Goal: Task Accomplishment & Management: Manage account settings

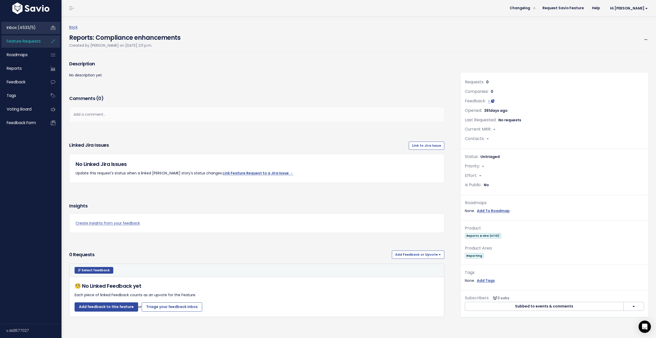
click at [24, 27] on span "Inbox (4533/5)" at bounding box center [21, 27] width 29 height 5
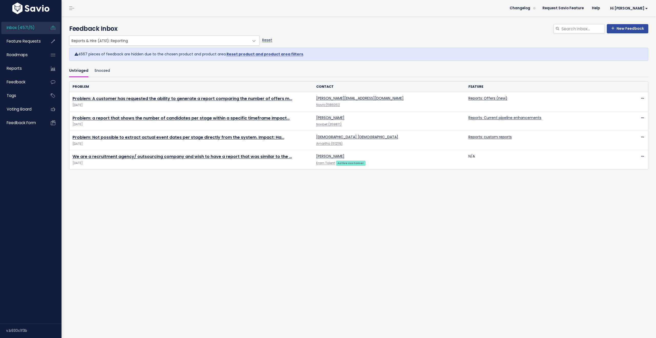
click at [268, 41] on link "Reset" at bounding box center [267, 39] width 10 height 5
select select ":"
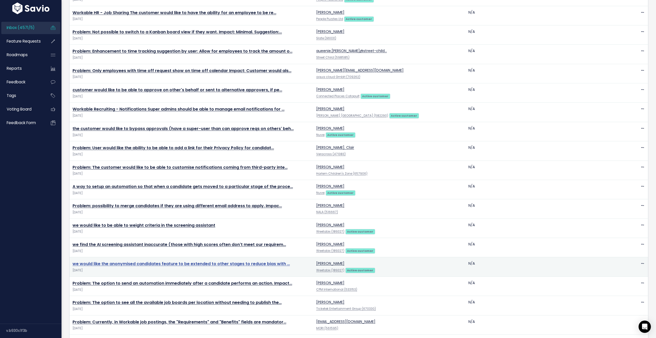
scroll to position [293, 0]
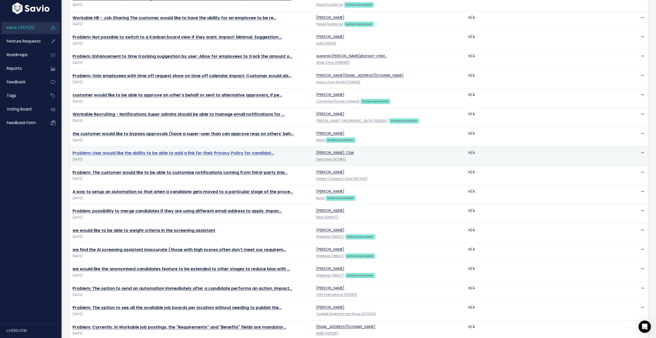
click at [118, 154] on link "Problem: User would like the ability to be able to add a link for their Privacy…" at bounding box center [173, 153] width 201 height 6
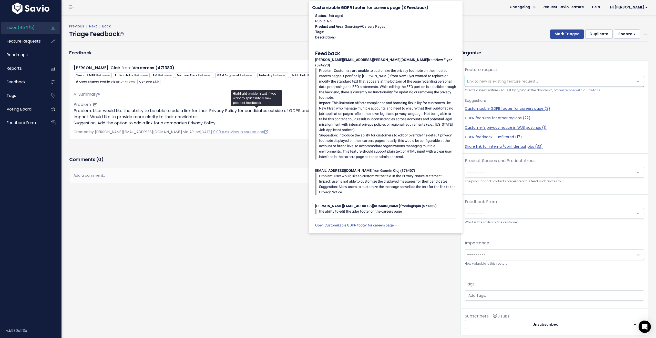
scroll to position [1, 0]
click at [153, 111] on p "Problem: User would like the ability to be able to add a link for their Privacy…" at bounding box center [257, 117] width 367 height 18
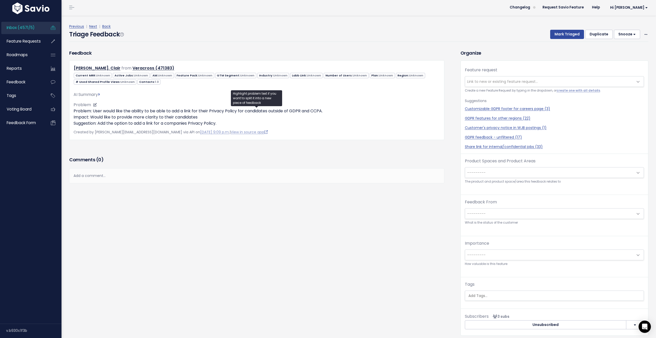
scroll to position [0, 0]
click at [231, 134] on link "View in source app" at bounding box center [249, 132] width 37 height 5
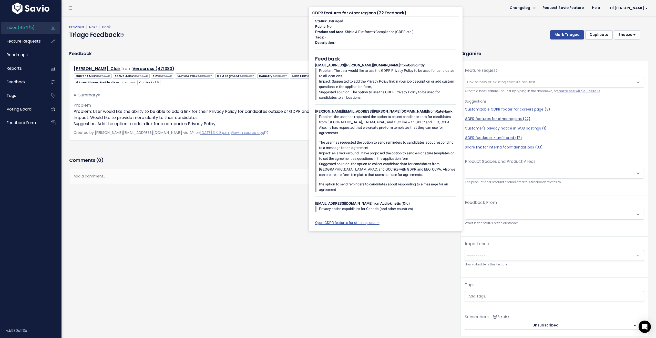
click at [504, 118] on link "GDPR features for other regions (22)" at bounding box center [554, 118] width 179 height 5
select select "30468"
click at [509, 120] on link "GDPR features for other regions (22)" at bounding box center [554, 118] width 179 height 5
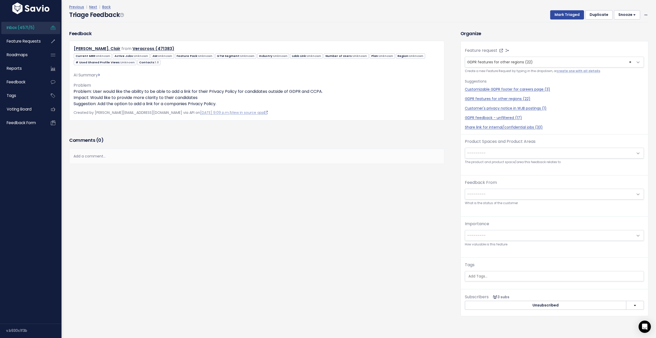
scroll to position [0, 0]
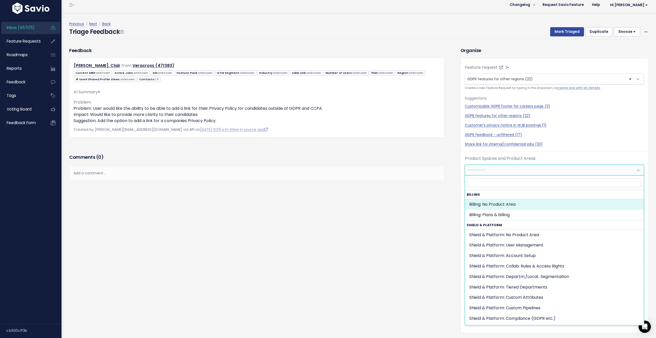
click at [483, 172] on span "---------" at bounding box center [549, 170] width 168 height 10
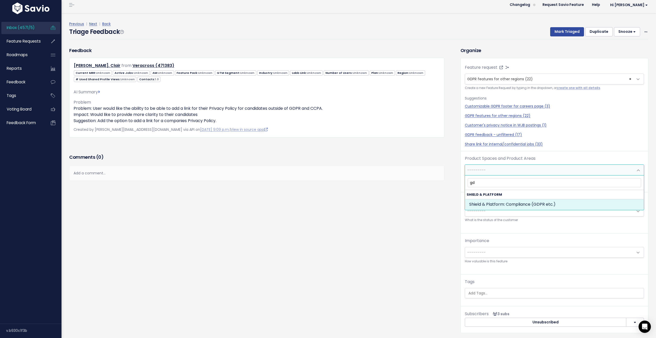
type input "gd"
select select "MAIN:COMPLIANCE_GDPR_ETC"
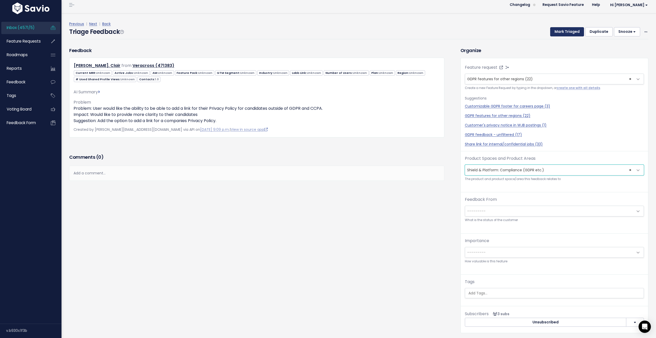
scroll to position [1, 0]
click at [569, 33] on button "Mark Triaged" at bounding box center [567, 30] width 34 height 9
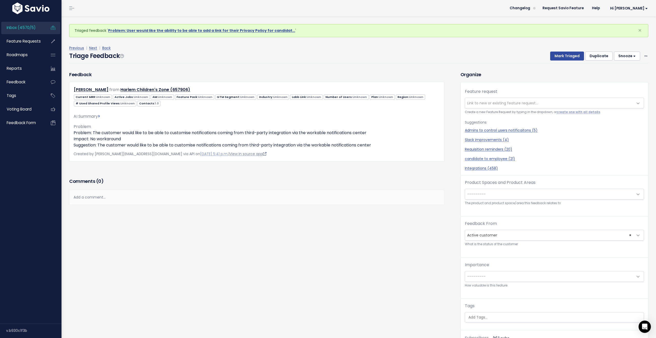
click at [229, 153] on link "View in source app" at bounding box center [247, 153] width 37 height 5
click at [232, 134] on p "Problem: The customer would like to be able to customise notifications coming f…" at bounding box center [257, 139] width 367 height 18
click at [93, 127] on icon at bounding box center [95, 127] width 4 height 4
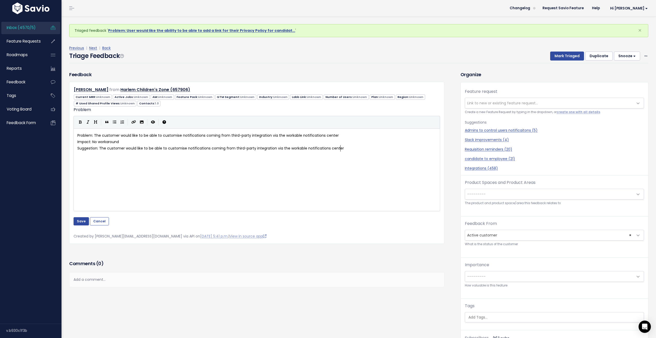
scroll to position [1, 0]
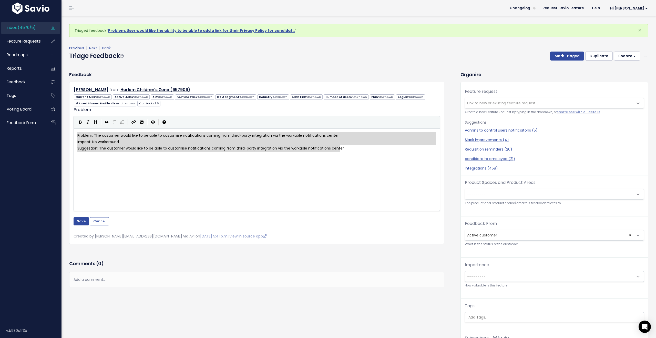
drag, startPoint x: 245, startPoint y: 144, endPoint x: 17, endPoint y: 130, distance: 228.2
type textarea "C"
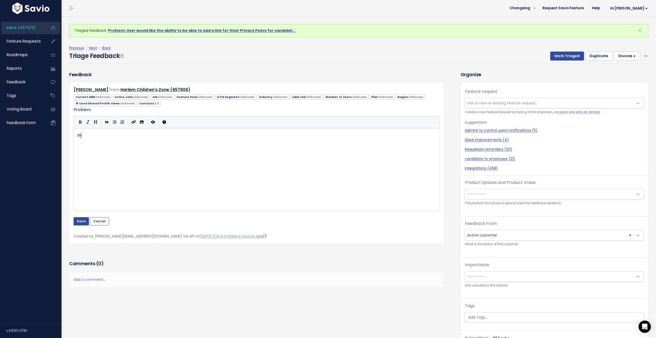
type textarea "the"
type textarea "The customer has"
type textarea "used the Workable API to integrate a 3rd party app that generates comments on c…"
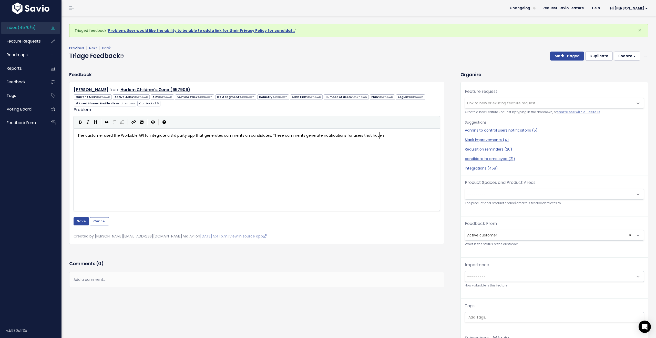
type textarea "cations for users that have sub"
type textarea "have subscribed to them."
type textarea "The customer would like to be able"
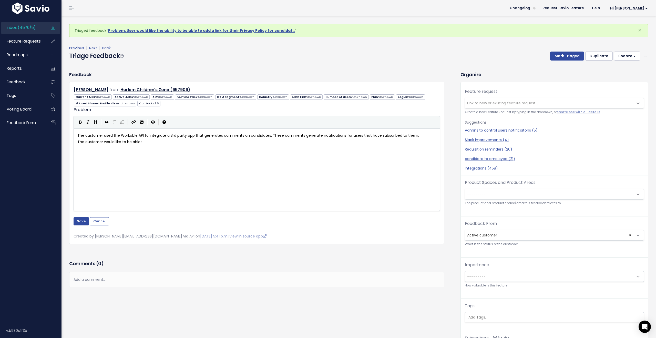
type textarea "to"
type textarea "to opt out of"
click at [196, 135] on span "The customer used the Workable API to integrate a 3rd party app that generates …" at bounding box center [248, 135] width 342 height 5
type textarea "(mailchimp"
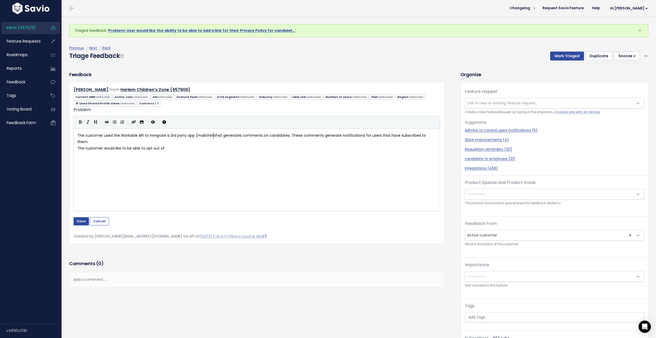
scroll to position [2, 21]
type textarea "MailChip"
type textarea "mp)"
type textarea "e"
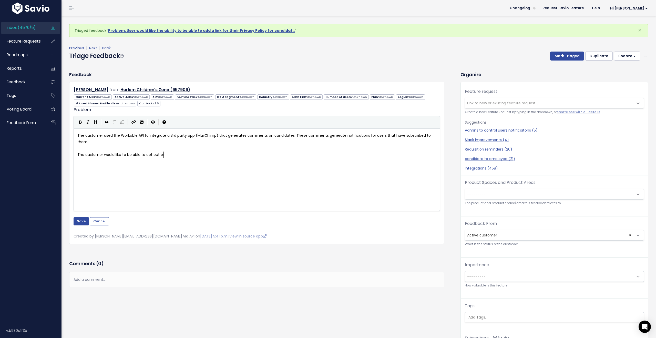
click at [194, 156] on pre "The customer would like to be able to opt out of" at bounding box center [256, 154] width 361 height 6
type textarea "notifications coming up from specfi"
type textarea "from integrations, while still receiving notifications from"
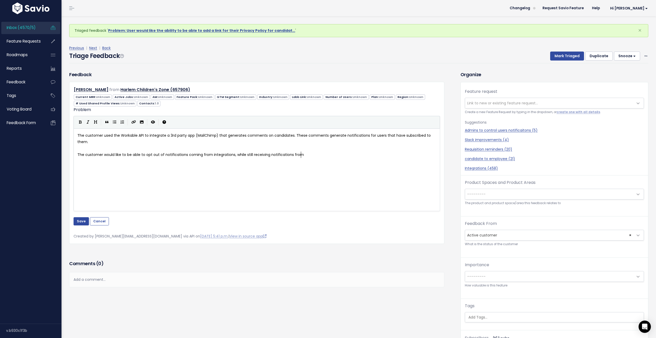
scroll to position [2, 99]
drag, startPoint x: 146, startPoint y: 154, endPoint x: 208, endPoint y: 210, distance: 83.5
type textarea "opt out of"
type textarea "ing notifications from"
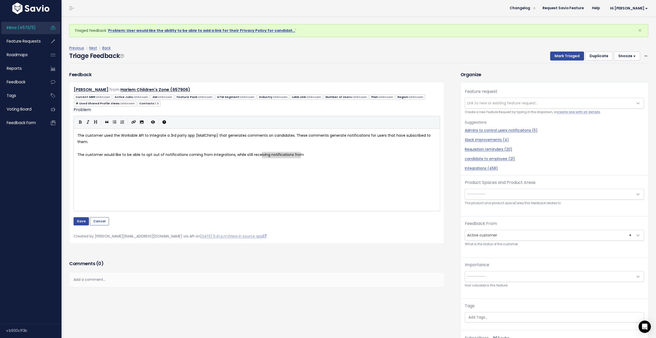
drag, startPoint x: 319, startPoint y: 155, endPoint x: 261, endPoint y: 153, distance: 57.2
type textarea "other account members."
click at [82, 222] on button "Save" at bounding box center [81, 221] width 15 height 8
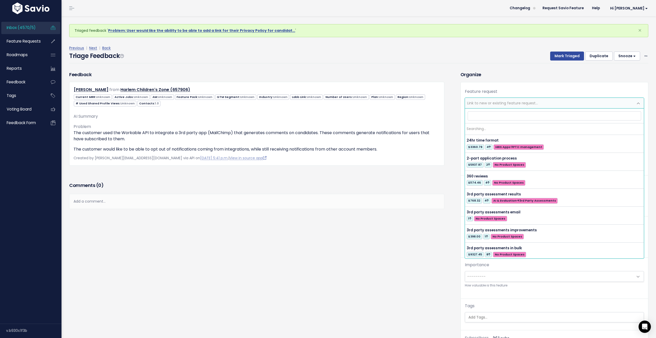
click at [507, 106] on span "Link to new or existing feature request..." at bounding box center [549, 103] width 168 height 10
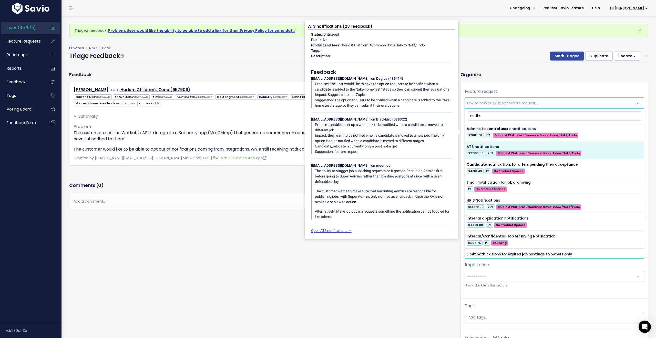
type input "notific"
select select "40347"
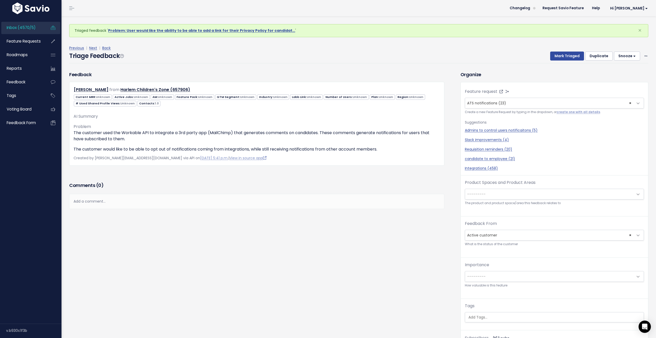
click at [505, 196] on span "---------" at bounding box center [549, 194] width 168 height 10
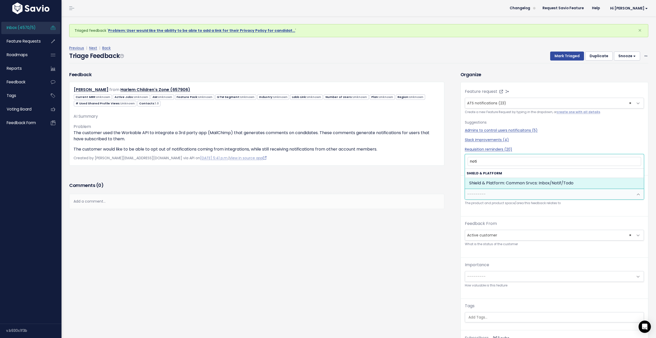
type input "noti"
select select "MAIN:COMMON_SRVCS_INBOXNOTIFTODO"
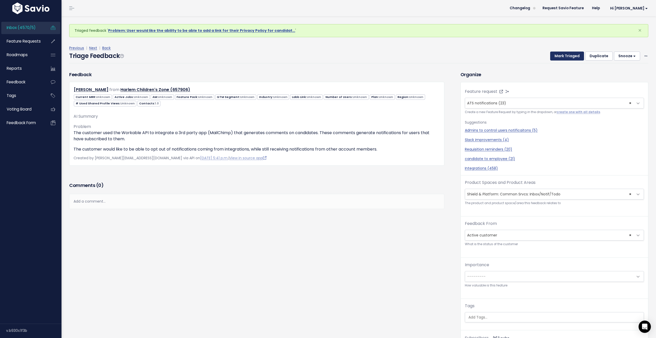
click at [562, 57] on button "Mark Triaged" at bounding box center [567, 56] width 34 height 9
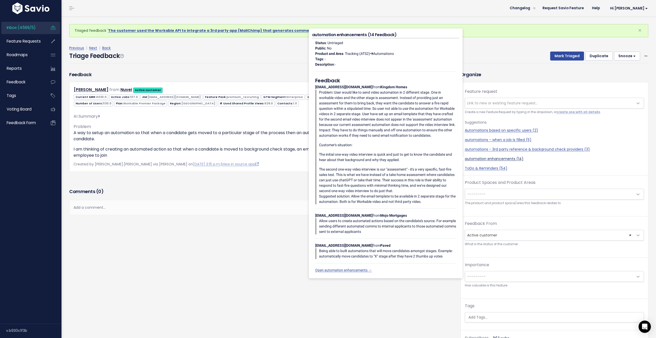
click at [495, 157] on link "automation enhancements (14)" at bounding box center [554, 158] width 179 height 5
select select "30473"
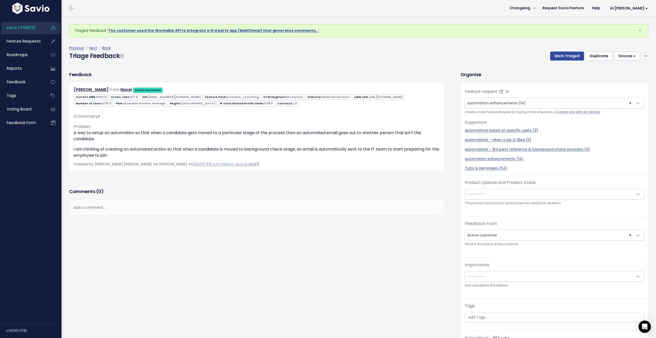
click at [526, 196] on span "---------" at bounding box center [549, 194] width 168 height 10
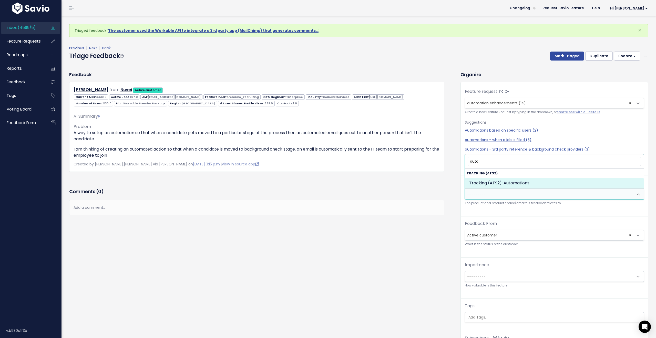
type input "auto"
select select "SCREEN:AUTOMATIONS"
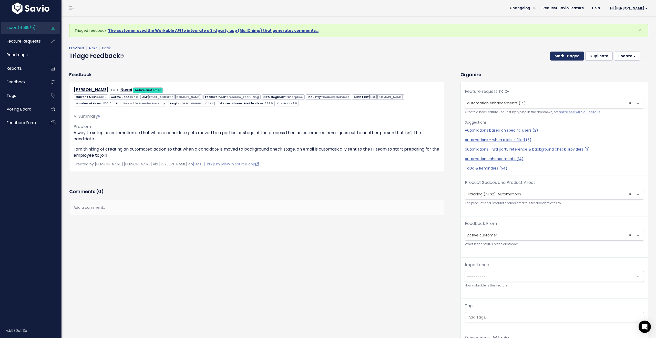
click at [571, 56] on button "Mark Triaged" at bounding box center [567, 56] width 34 height 9
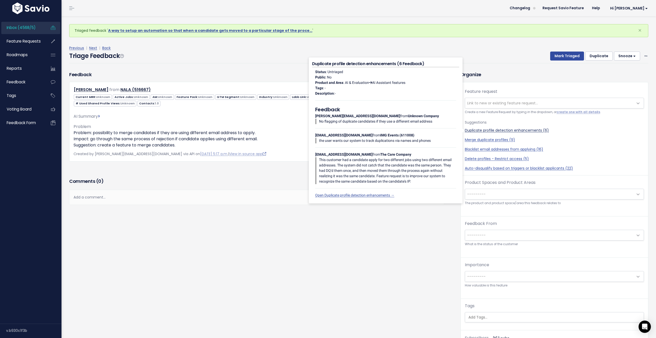
click at [499, 131] on link "Duplicate profile detection enhancements (6)" at bounding box center [554, 130] width 179 height 5
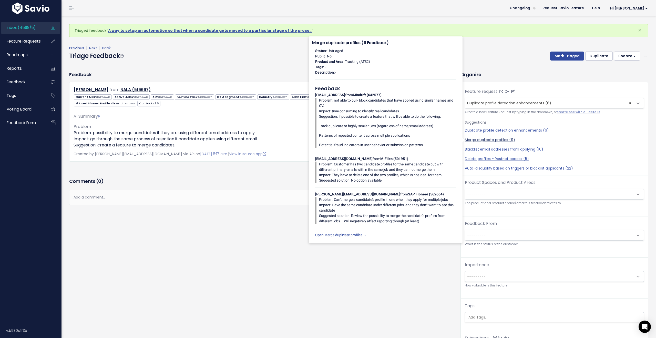
click at [506, 139] on link "Merge duplicate profiles (9)" at bounding box center [554, 139] width 179 height 5
select select "30497"
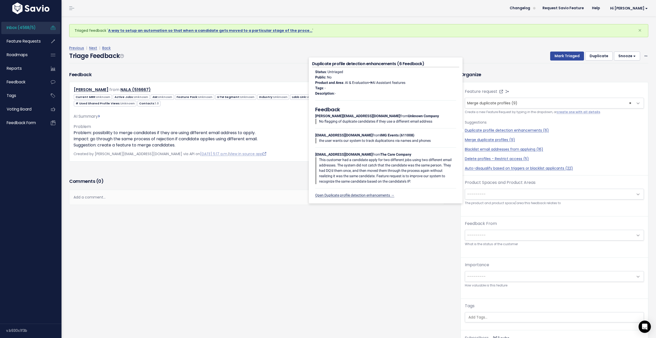
click at [357, 196] on link "Open Duplicate profile detection enhancements →" at bounding box center [354, 195] width 79 height 4
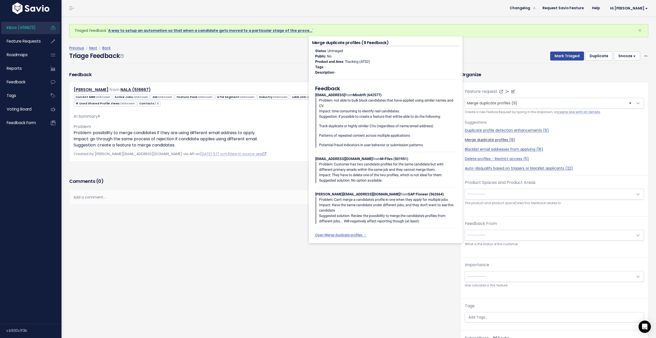
click at [495, 141] on link "Merge duplicate profiles (9)" at bounding box center [554, 139] width 179 height 5
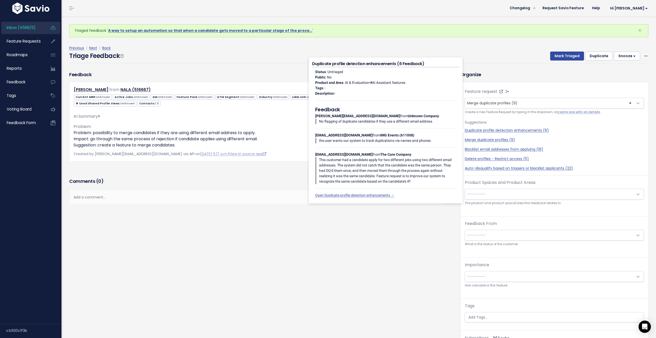
click at [500, 194] on span "---------" at bounding box center [549, 194] width 168 height 10
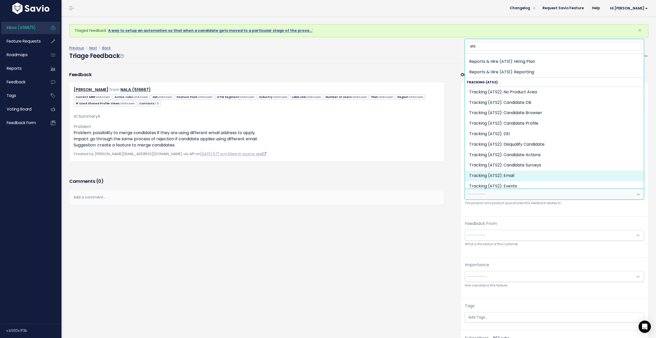
scroll to position [37, 0]
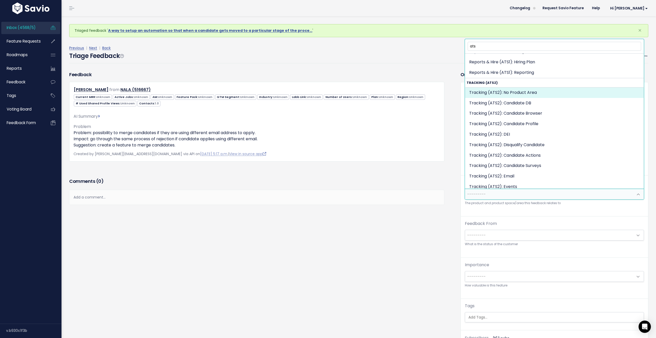
type input "ats"
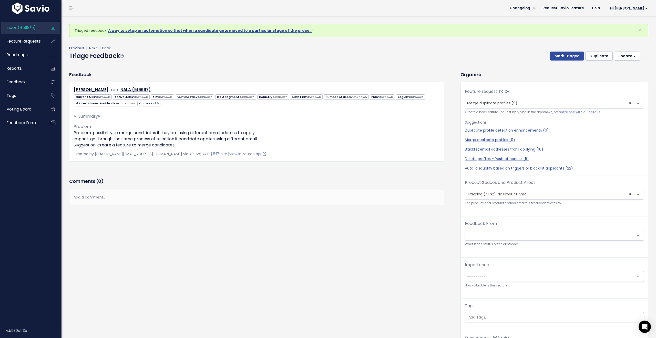
click at [529, 192] on span "× Tracking (ATS2): No Product Area" at bounding box center [549, 194] width 168 height 10
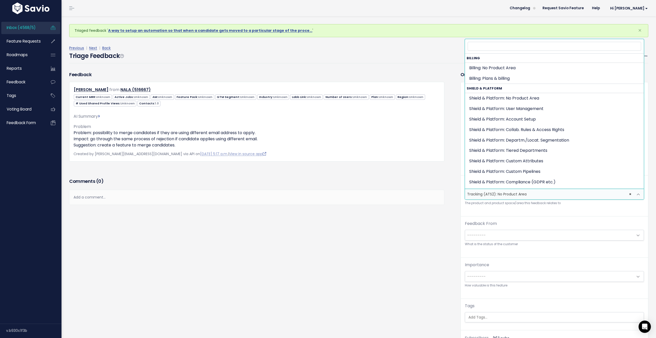
scroll to position [412, 0]
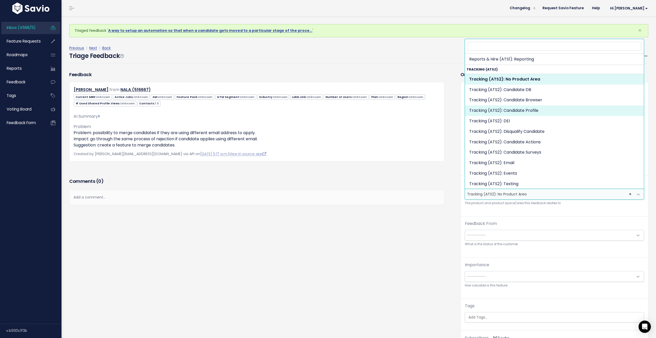
select select "SCREEN:CANDIDATE_PROFILE"
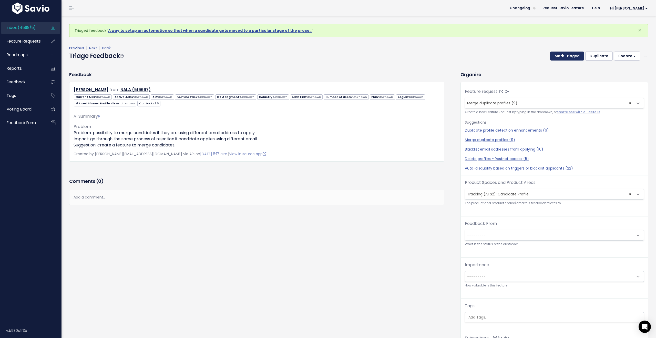
click at [568, 57] on button "Mark Triaged" at bounding box center [567, 56] width 34 height 9
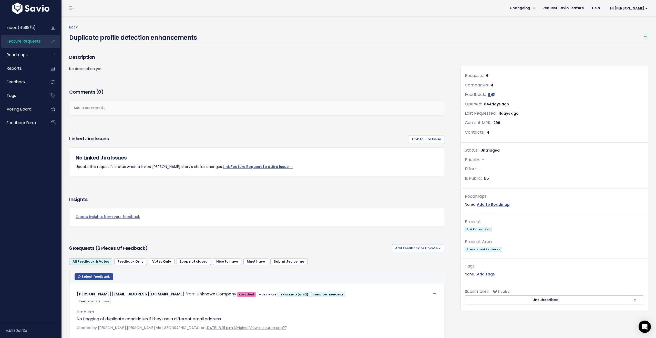
click at [646, 35] on icon at bounding box center [646, 36] width 3 height 3
click at [632, 58] on link "Merge" at bounding box center [629, 60] width 38 height 10
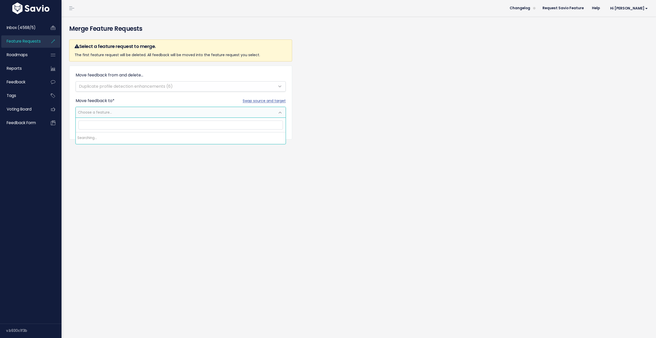
click at [133, 113] on span "Choose a feature..." at bounding box center [175, 112] width 199 height 10
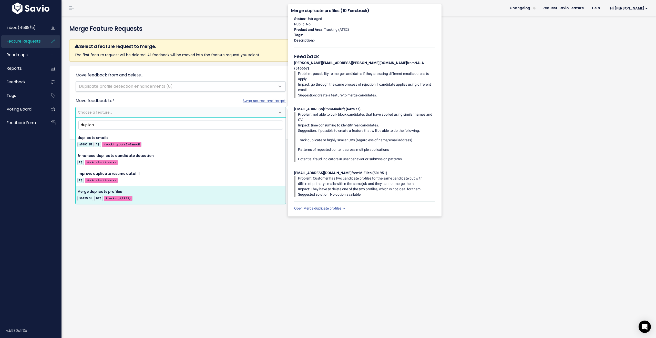
type input "duplica"
select select "30497"
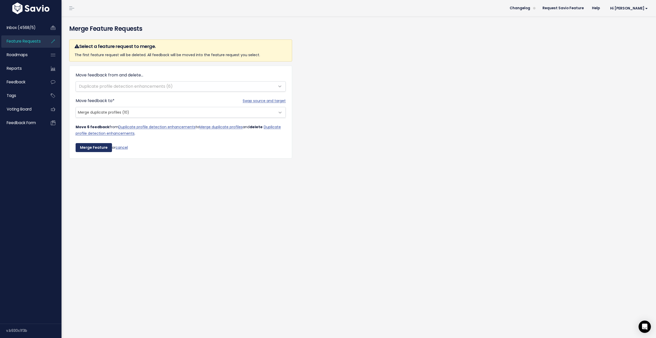
click at [97, 148] on input "Merge Feature" at bounding box center [94, 147] width 36 height 9
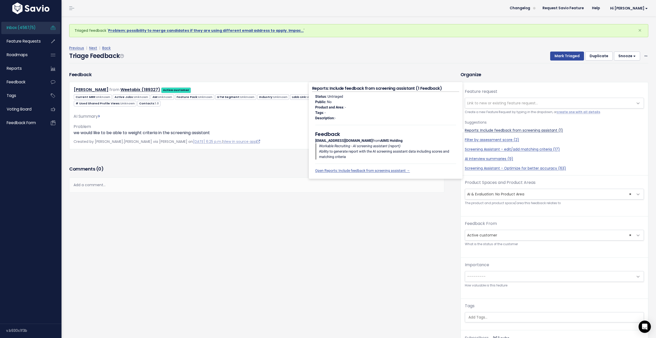
click at [529, 130] on link "Reports: Include feedback from screening assistant (1)" at bounding box center [554, 130] width 179 height 5
click at [395, 171] on link "Open Reports: Include feedback from screening assistant →" at bounding box center [362, 170] width 95 height 4
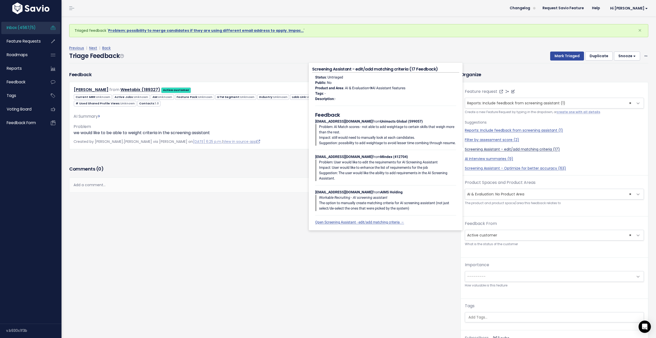
click at [532, 150] on link "Screening Assistant - edit/add matching criteria (17)" at bounding box center [554, 149] width 179 height 5
select select "55695"
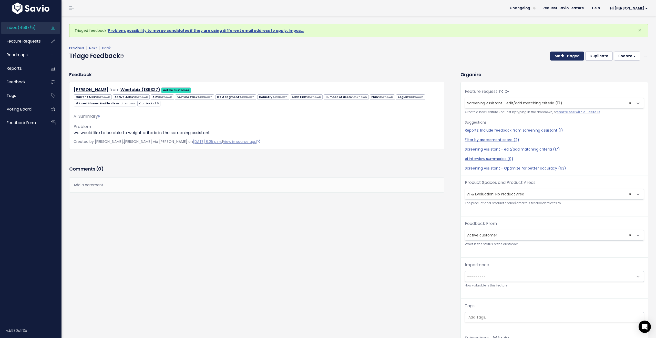
click at [572, 58] on button "Mark Triaged" at bounding box center [567, 56] width 34 height 9
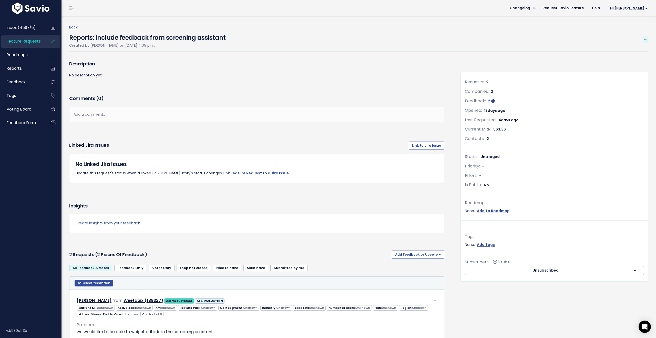
click at [647, 39] on span at bounding box center [646, 39] width 5 height 6
click at [624, 56] on link "Edit" at bounding box center [629, 54] width 38 height 10
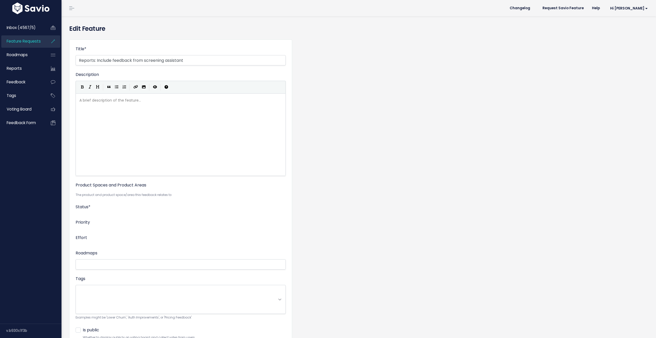
select select
click at [108, 197] on span "---------" at bounding box center [175, 196] width 199 height 10
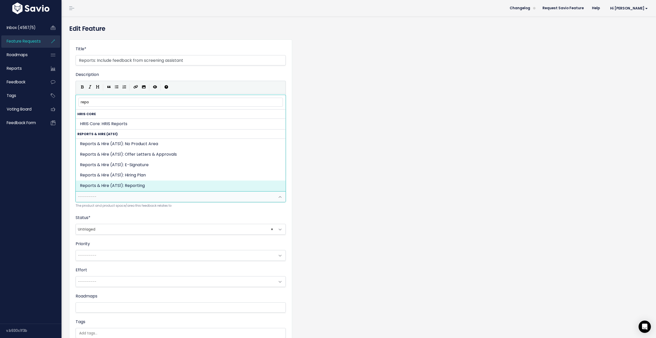
type input "repo"
select select "OFFER_HIRE:REPORTING"
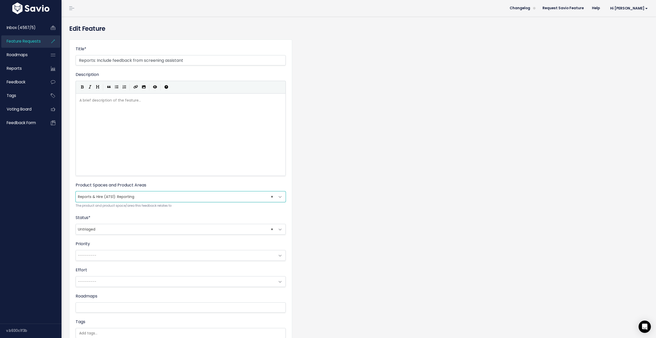
scroll to position [69, 0]
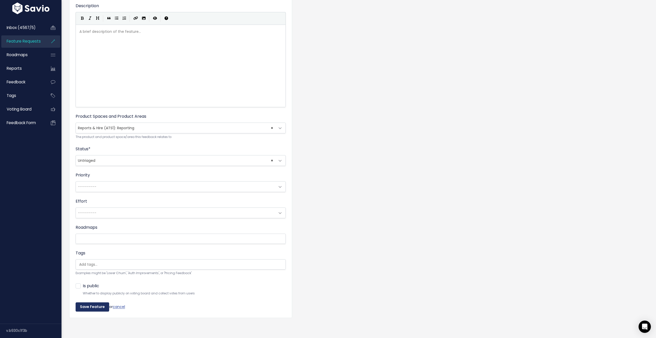
click at [95, 306] on input "Save Feature" at bounding box center [93, 306] width 34 height 9
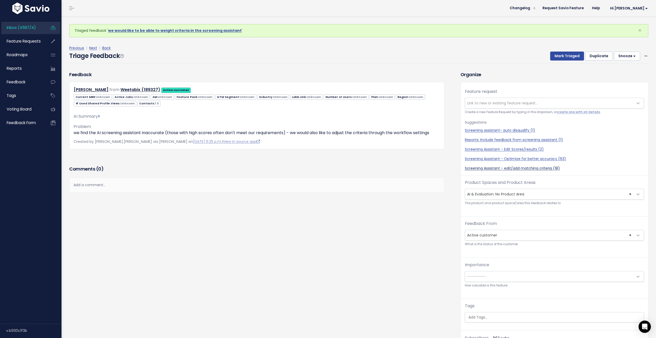
click at [531, 168] on link "Screening Assistant - edit/add matching criteria (18)" at bounding box center [554, 168] width 179 height 5
select select "55695"
click at [564, 57] on button "Mark Triaged" at bounding box center [567, 56] width 34 height 9
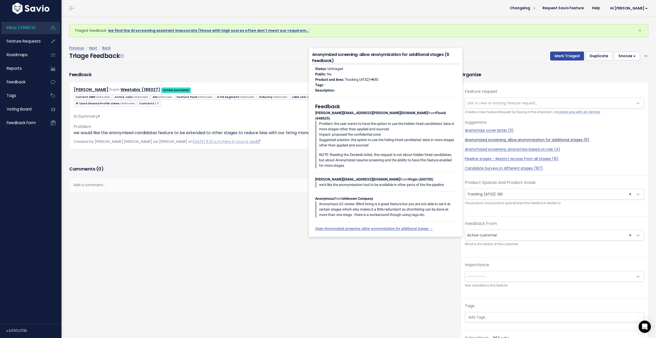
click at [537, 138] on link "Anonymized screening: allow anonymization for additional stages (6)" at bounding box center [554, 139] width 179 height 5
select select "30353"
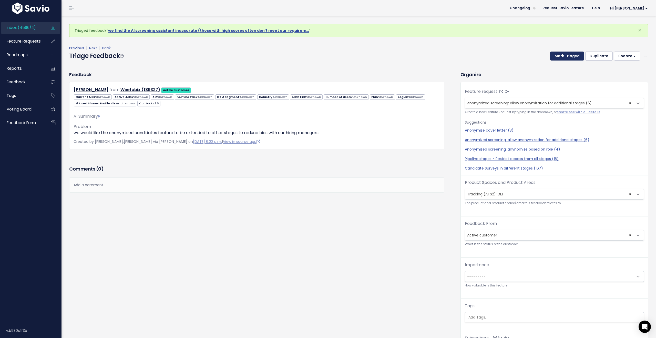
click at [572, 58] on button "Mark Triaged" at bounding box center [567, 56] width 34 height 9
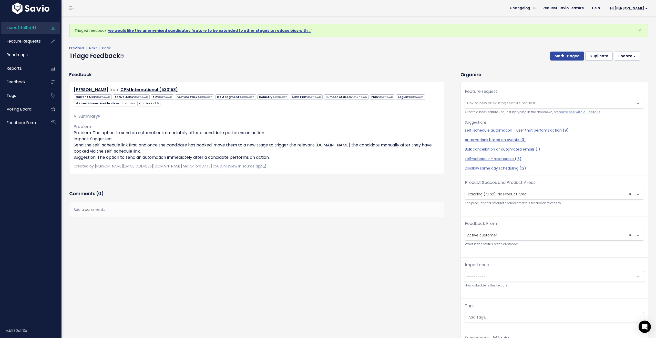
click at [230, 166] on link "View in source app" at bounding box center [247, 166] width 37 height 5
click at [94, 127] on icon at bounding box center [95, 127] width 4 height 4
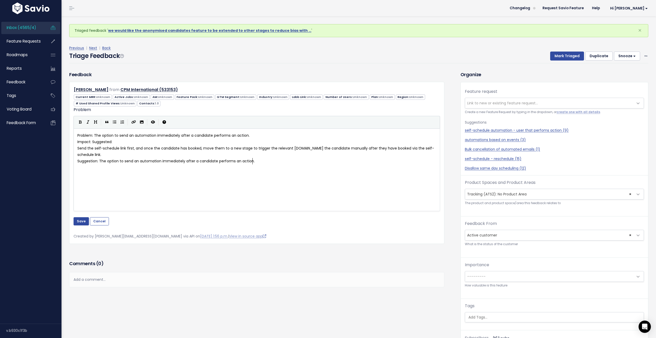
scroll to position [1, 0]
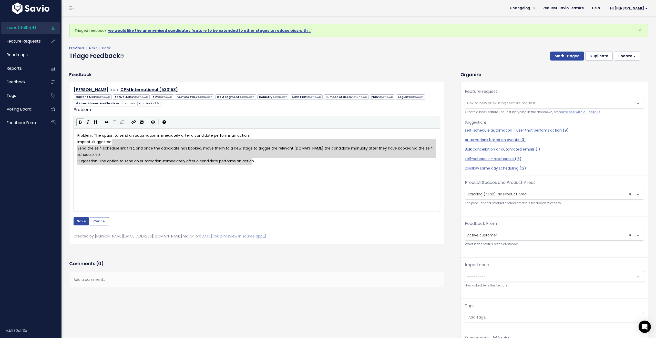
type textarea "Problem: The option to send an automation immediately after a candidate perform…"
drag, startPoint x: 252, startPoint y: 162, endPoint x: 79, endPoint y: 125, distance: 177.1
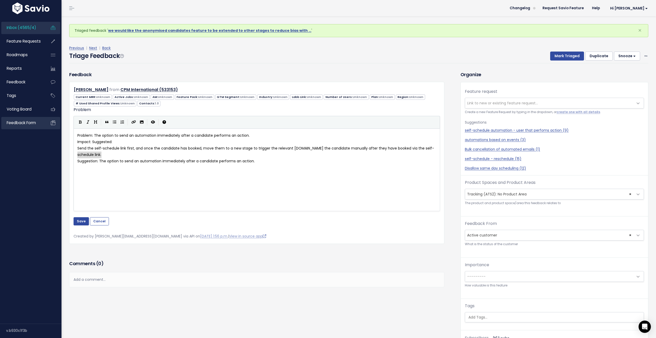
type textarea "Problem: The option to send an automation immediately after a candidate perform…"
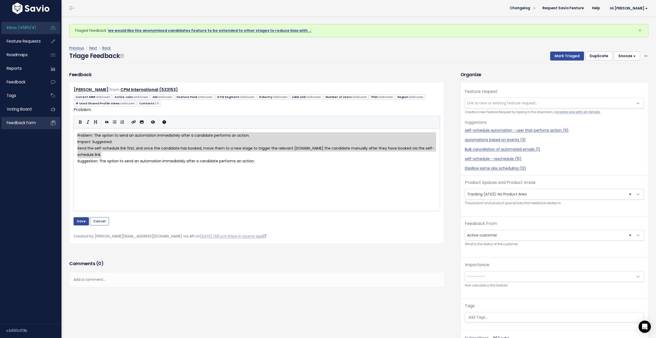
drag, startPoint x: 75, startPoint y: 153, endPoint x: 44, endPoint y: 127, distance: 40.6
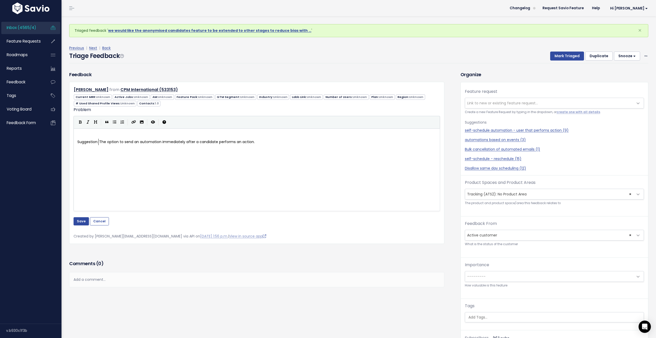
type textarea "Suggestion:"
drag, startPoint x: 98, startPoint y: 141, endPoint x: 58, endPoint y: 137, distance: 41.0
click at [108, 137] on span "The option to send an automation immediately after a candidate performs an acti…" at bounding box center [155, 135] width 156 height 5
drag, startPoint x: 108, startPoint y: 137, endPoint x: 112, endPoint y: 143, distance: 6.7
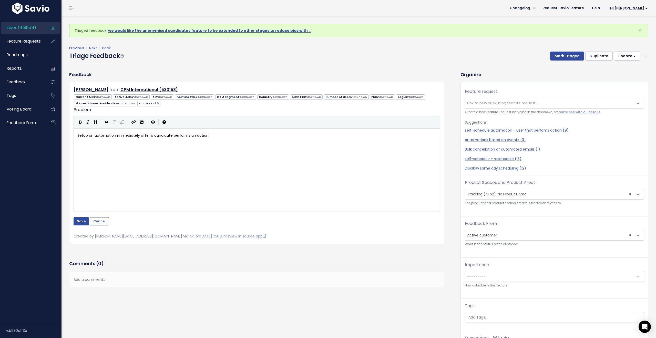
type textarea "Setup"
click at [143, 134] on span "Setup an automation immediately after a candidate performs an action." at bounding box center [143, 135] width 132 height 5
type textarea "a candidate performs an action."
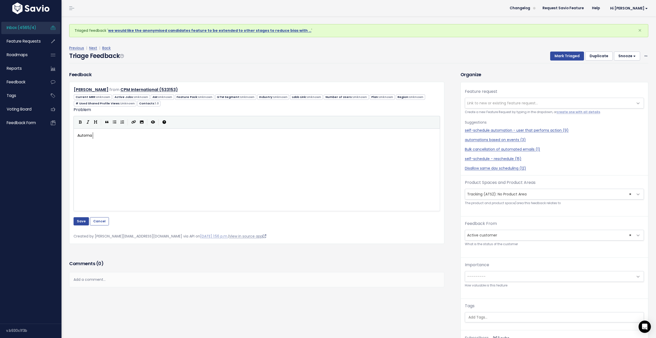
type textarea "Automa"
click at [229, 236] on link "View in source app" at bounding box center [247, 235] width 37 height 5
click at [128, 136] on pre "Automa" at bounding box center [256, 135] width 361 height 6
type textarea "ation for when a candidate self-scheu"
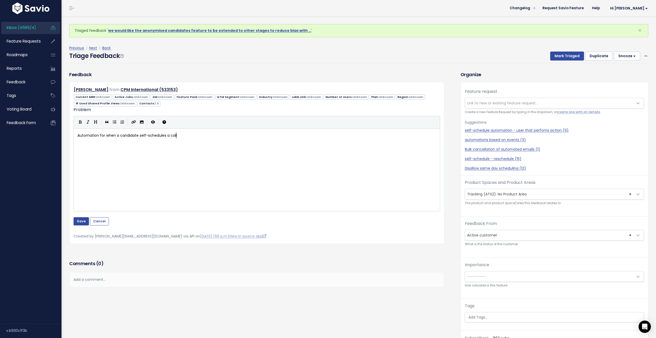
scroll to position [2, 21]
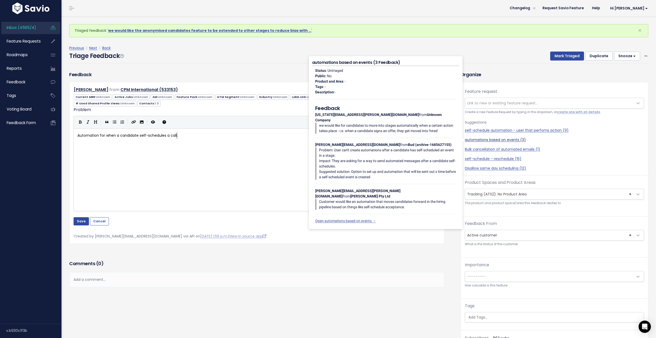
type textarea "dules a call."
click at [515, 138] on link "automations based on events (3)" at bounding box center [554, 139] width 179 height 5
select select "53783"
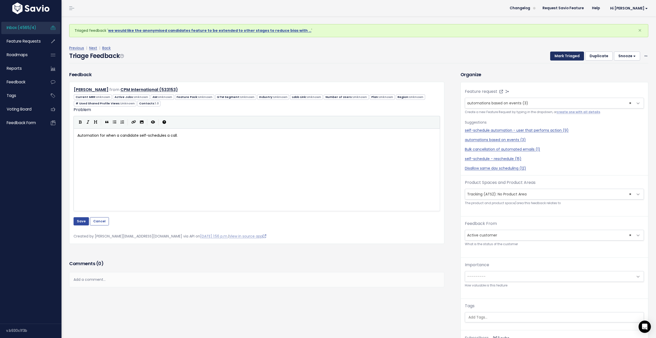
click at [565, 55] on button "Mark Triaged" at bounding box center [567, 56] width 34 height 9
click at [82, 221] on button "Save" at bounding box center [81, 221] width 15 height 8
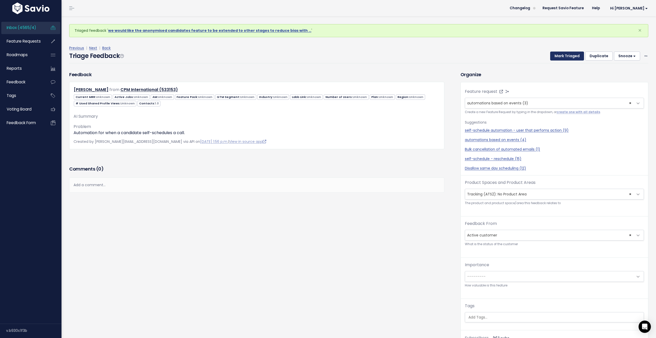
click at [567, 56] on button "Mark Triaged" at bounding box center [567, 56] width 34 height 9
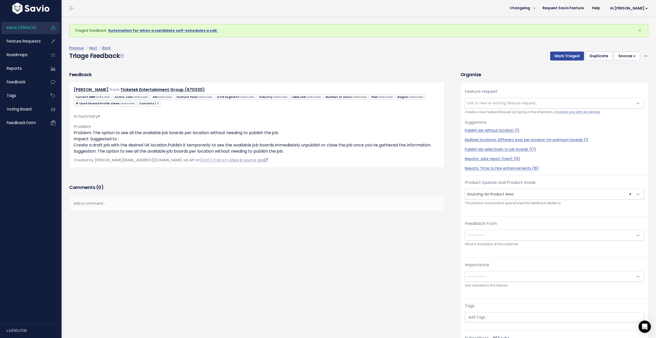
click at [231, 160] on link "View in source app" at bounding box center [249, 159] width 37 height 5
click at [645, 57] on icon at bounding box center [646, 56] width 3 height 3
click at [622, 80] on link "Delete" at bounding box center [625, 80] width 37 height 10
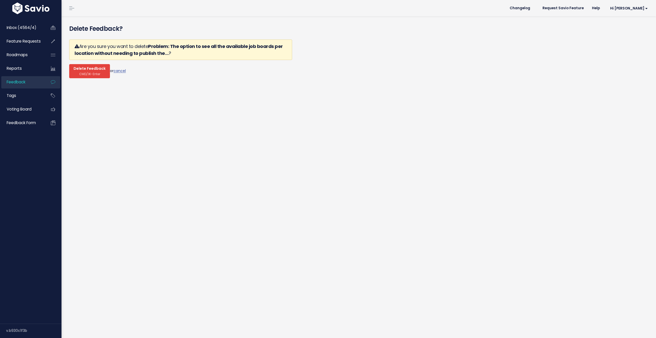
click at [92, 68] on span "Delete Feedback" at bounding box center [90, 68] width 32 height 5
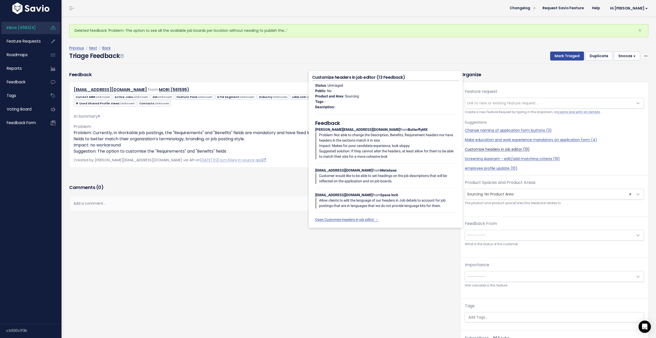
click at [498, 149] on link "Customize headers in job editor (13)" at bounding box center [554, 149] width 179 height 5
select select "37940"
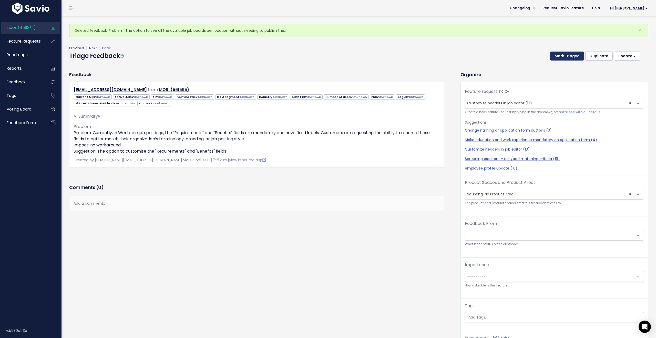
click at [570, 55] on button "Mark Triaged" at bounding box center [567, 56] width 34 height 9
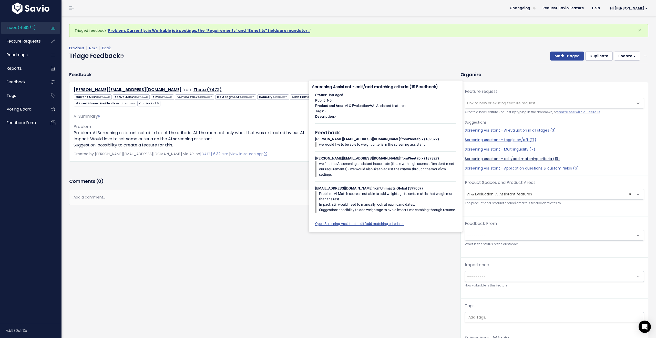
click at [542, 159] on link "Screening Assistant - edit/add matching criteria (19)" at bounding box center [554, 158] width 179 height 5
select select "55695"
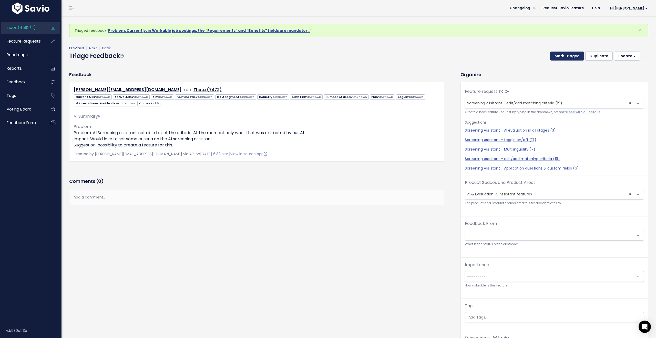
click at [563, 56] on button "Mark Triaged" at bounding box center [567, 56] width 34 height 9
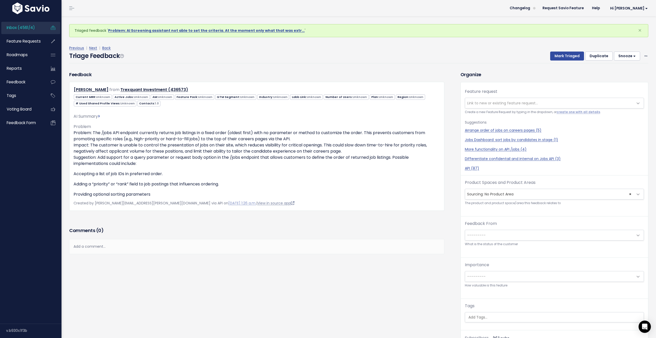
click at [257, 202] on link "View in source app" at bounding box center [275, 202] width 37 height 5
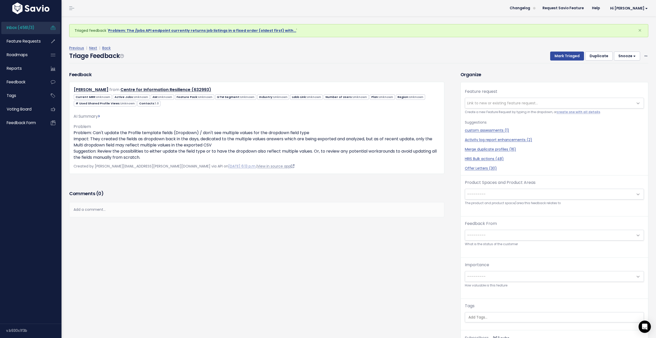
click at [257, 168] on link "View in source app" at bounding box center [275, 166] width 37 height 5
drag, startPoint x: 132, startPoint y: 212, endPoint x: 136, endPoint y: 210, distance: 4.5
click at [132, 212] on div "Add a comment..." at bounding box center [256, 209] width 375 height 15
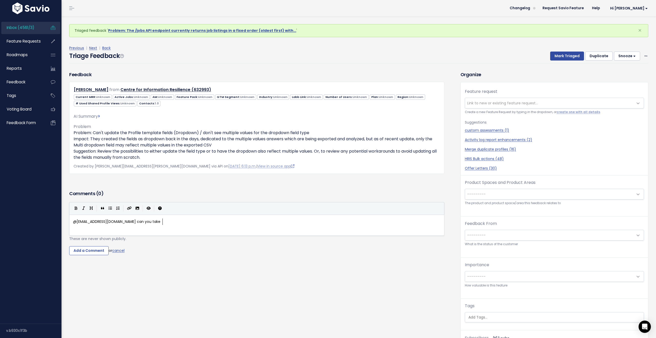
scroll to position [2, 90]
type textarea "@vasilis.chantziaras@workable.com can you take a look at this? I am not sure th…"
type textarea "if this is"
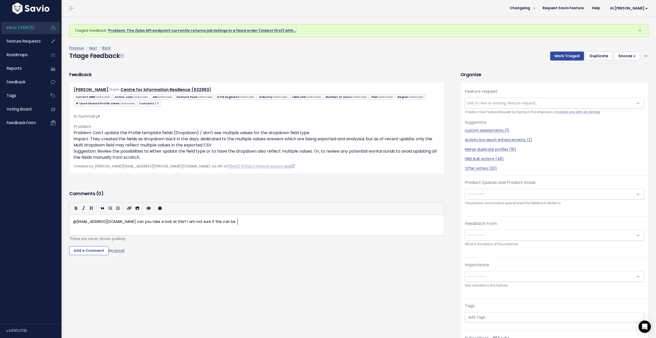
type textarea "can be c"
type textarea "handled as a feature req"
type textarea "quest / a bug / something else."
click at [87, 252] on input "Add a Comment" at bounding box center [88, 250] width 39 height 9
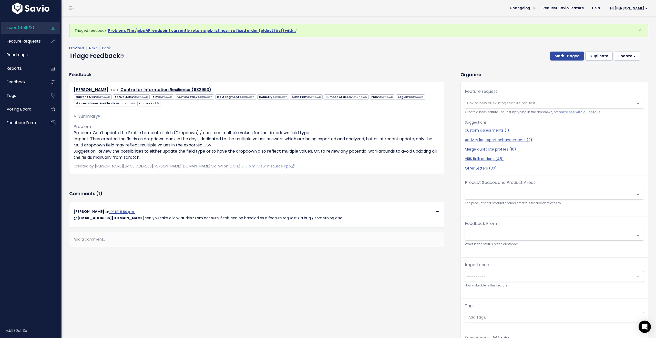
click at [502, 196] on span "---------" at bounding box center [549, 194] width 168 height 10
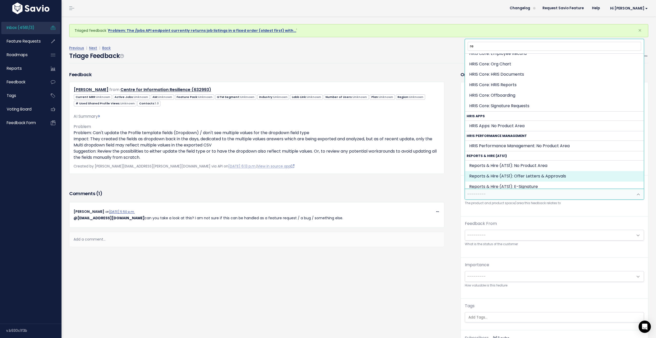
scroll to position [85, 0]
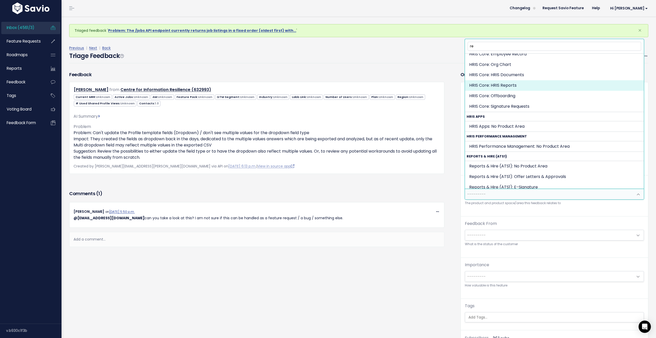
type input "re"
select select "HRIS_CORE:HRIS_REPORTS"
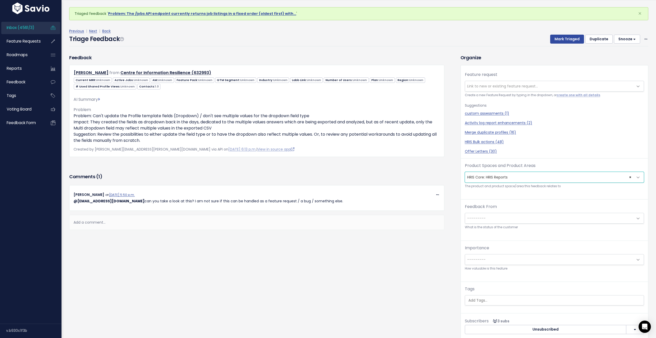
scroll to position [0, 0]
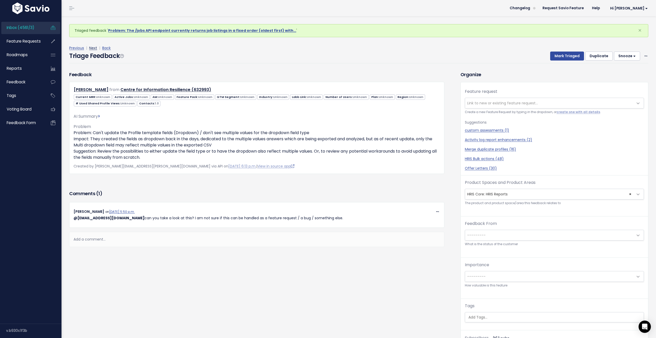
click at [94, 49] on link "Next" at bounding box center [93, 47] width 8 height 5
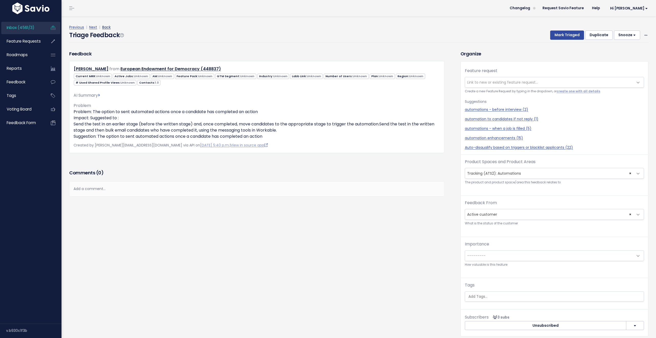
click at [109, 27] on link "Back" at bounding box center [106, 27] width 8 height 5
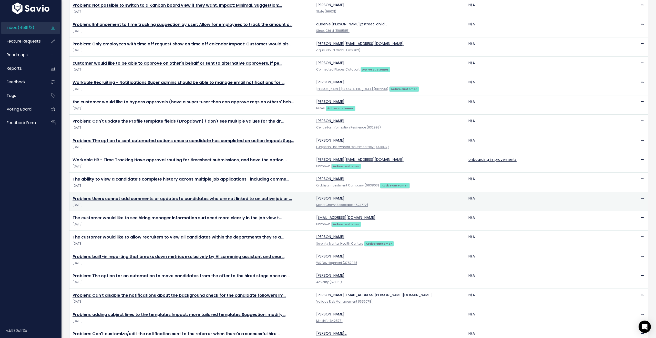
scroll to position [324, 0]
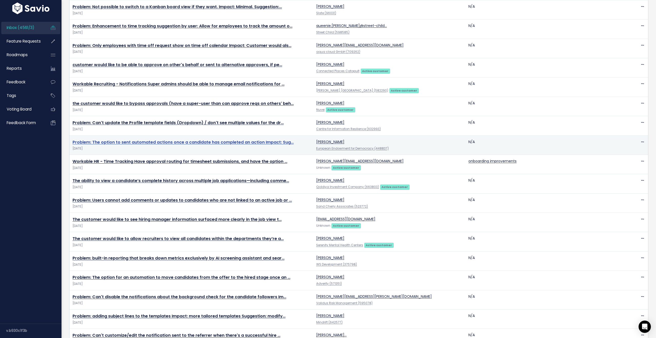
click at [124, 143] on link "Problem: The option to sent automated actions once a candidate has completed an…" at bounding box center [183, 142] width 221 height 6
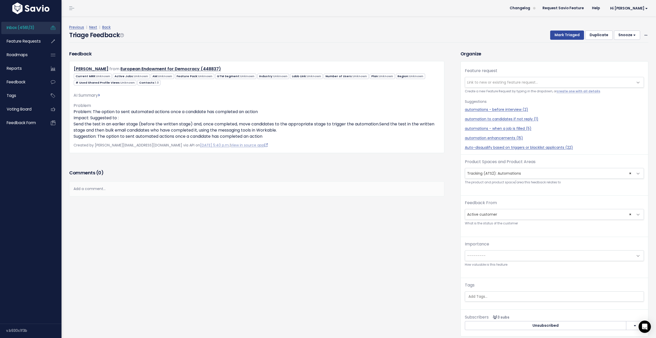
click at [504, 86] on span "Link to new or existing feature request..." at bounding box center [549, 82] width 168 height 10
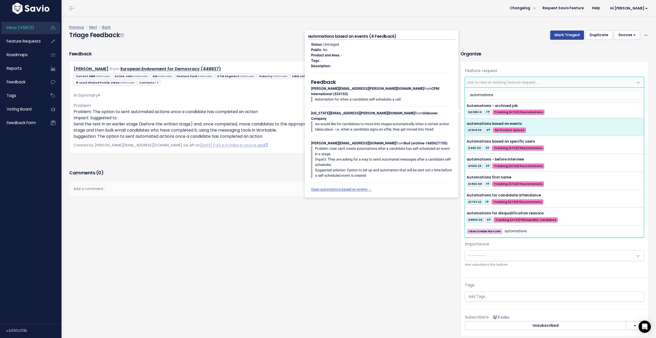
scroll to position [232, 0]
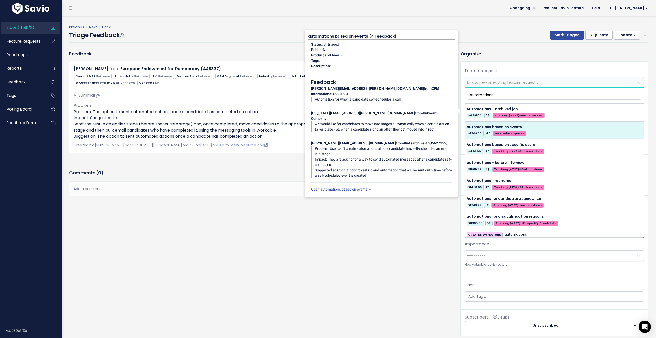
type input "automations"
select select "53783"
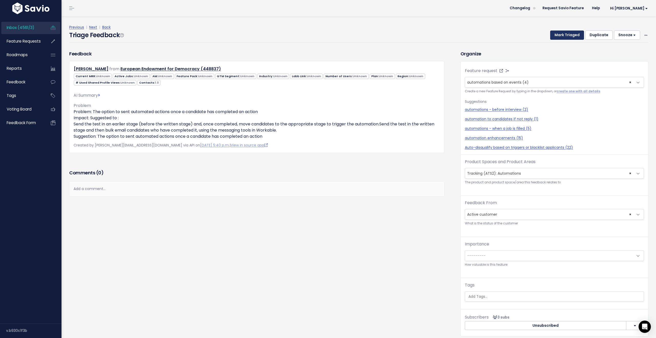
click at [564, 31] on button "Mark Triaged" at bounding box center [567, 35] width 34 height 9
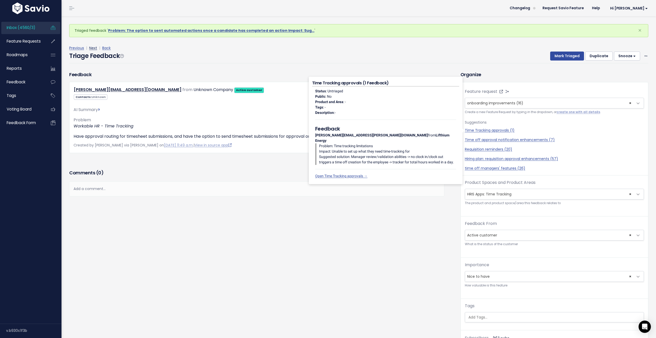
click at [94, 50] on link "Next" at bounding box center [93, 47] width 8 height 5
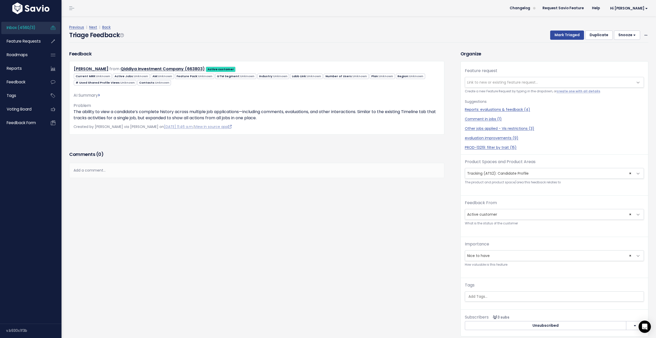
click at [511, 82] on span "Link to new or existing feature request..." at bounding box center [502, 82] width 71 height 5
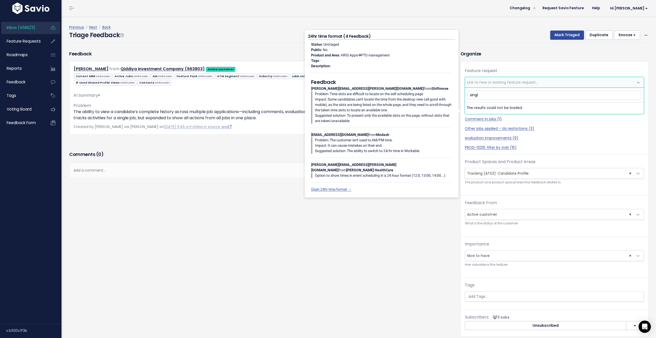
type input "single"
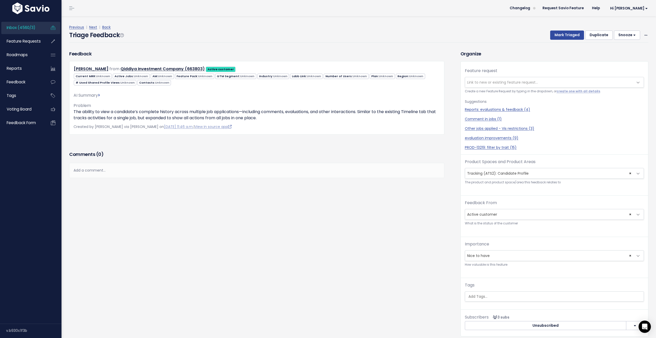
click at [414, 215] on div "Feedback Eva Mitchell from Qiddiya Investment Company (663803)" at bounding box center [260, 197] width 391 height 294
click at [644, 35] on span at bounding box center [646, 35] width 5 height 6
click at [622, 61] on link "Delete" at bounding box center [625, 59] width 37 height 10
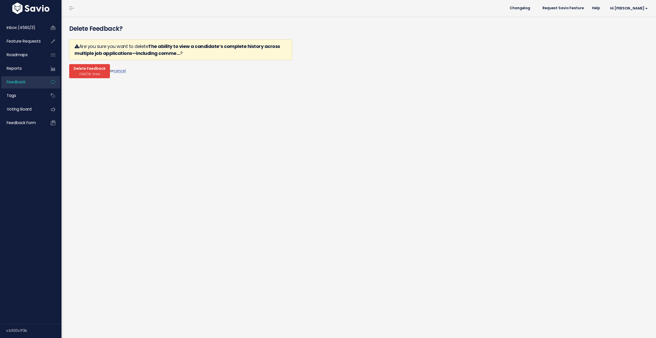
click at [84, 69] on span "Delete Feedback" at bounding box center [90, 68] width 32 height 5
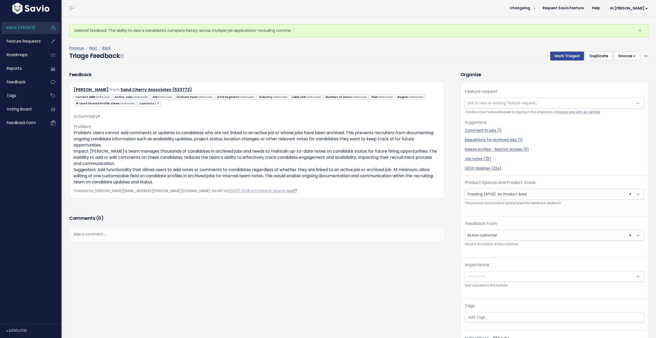
click at [486, 110] on small "Create a new Feature Request by typing in the dropdown, or create one with all …" at bounding box center [554, 111] width 179 height 5
click at [487, 106] on span "Link to new or existing feature request..." at bounding box center [549, 103] width 168 height 10
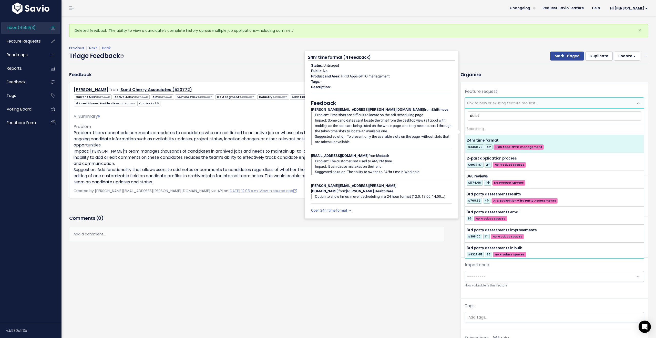
type input "delete"
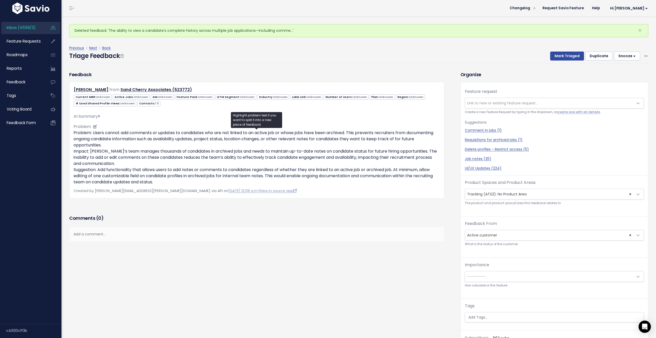
click at [172, 169] on p "Problem: Users cannot add comments or updates to candidates who are not linked …" at bounding box center [257, 157] width 367 height 55
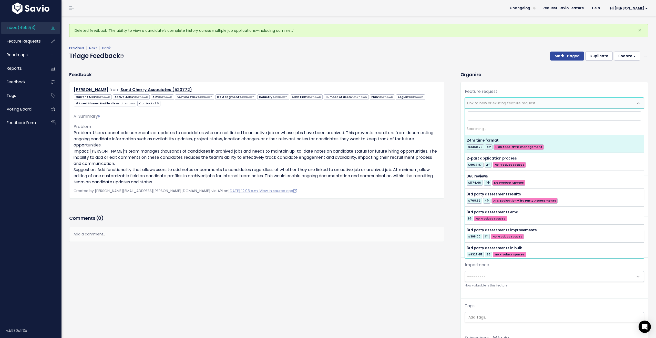
click at [517, 104] on span "Link to new or existing feature request..." at bounding box center [502, 102] width 71 height 5
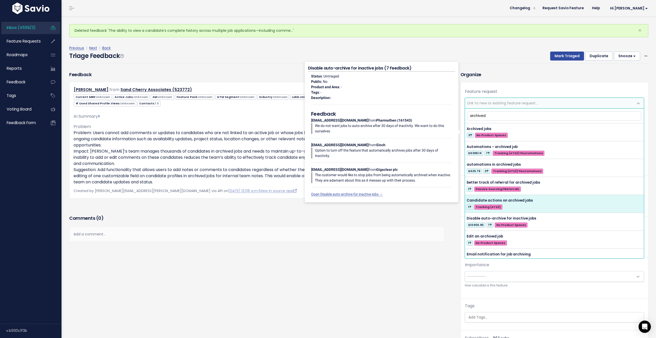
type input "archived"
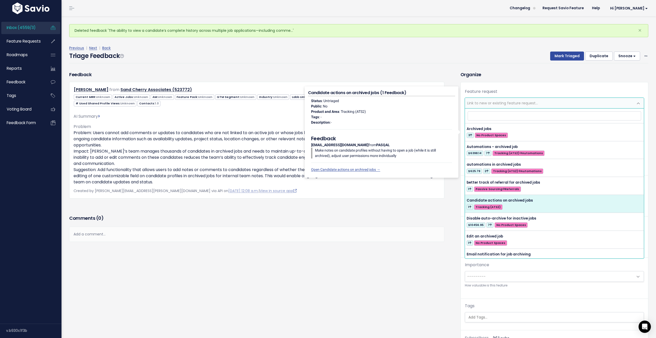
select select "30797"
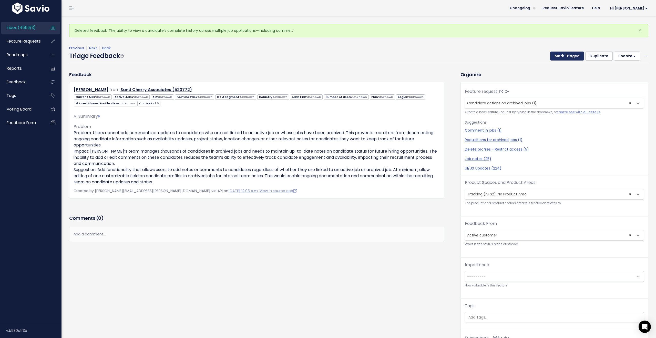
click at [571, 55] on button "Mark Triaged" at bounding box center [567, 56] width 34 height 9
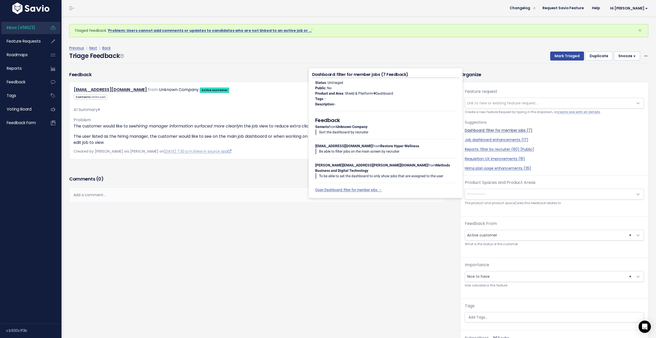
click at [496, 131] on link "Dashboard: filter for member jobs (7)" at bounding box center [554, 130] width 179 height 5
select select "30809"
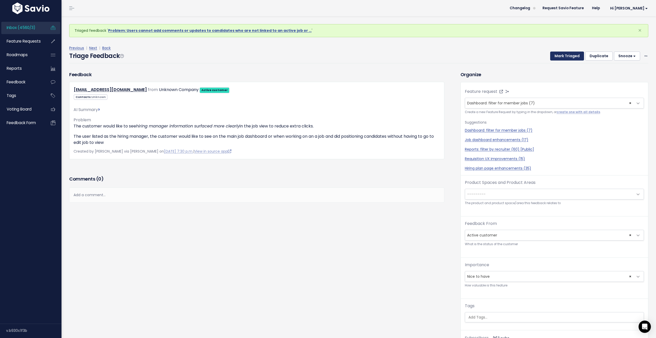
click at [563, 58] on button "Mark Triaged" at bounding box center [567, 56] width 34 height 9
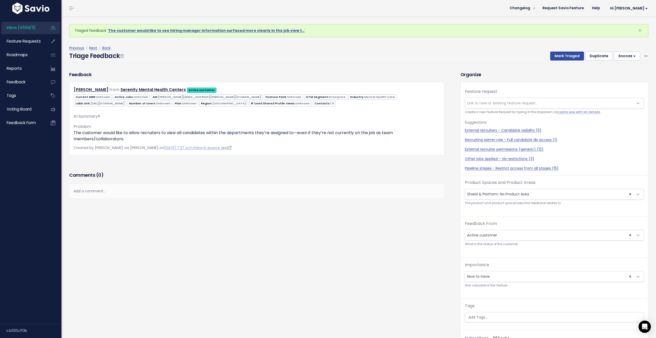
click at [213, 188] on div "Add a comment..." at bounding box center [256, 191] width 375 height 15
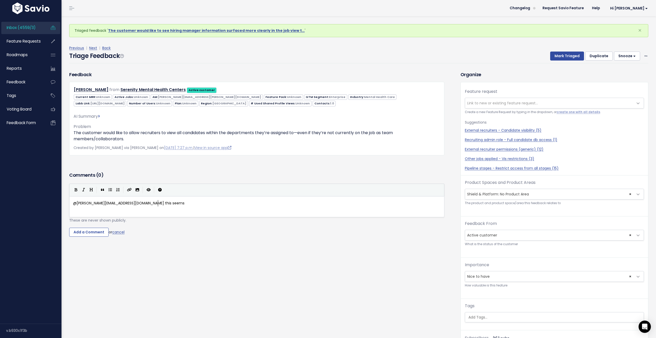
scroll to position [2, 85]
type textarea "@annie.prevezanou@workable.com this seems like a permission"
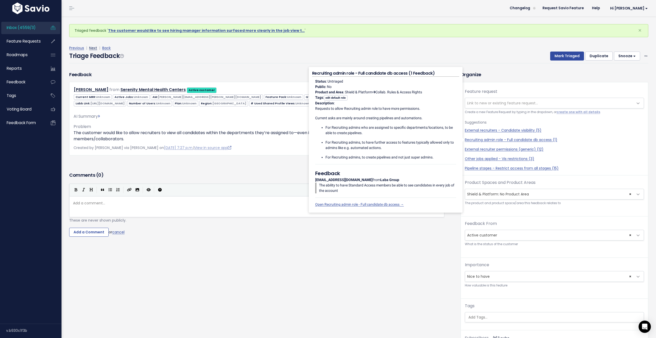
click at [94, 49] on link "Next" at bounding box center [93, 47] width 8 height 5
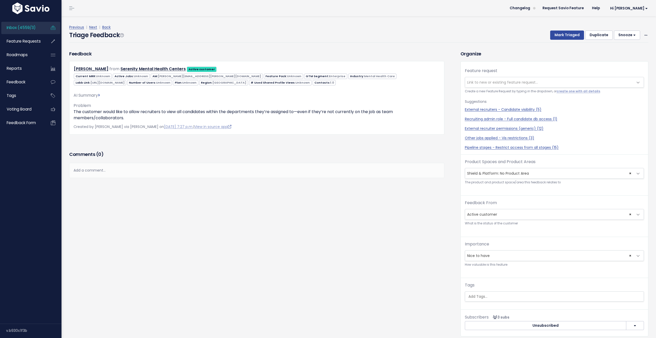
click at [493, 82] on span "Link to new or existing feature request..." at bounding box center [502, 82] width 71 height 5
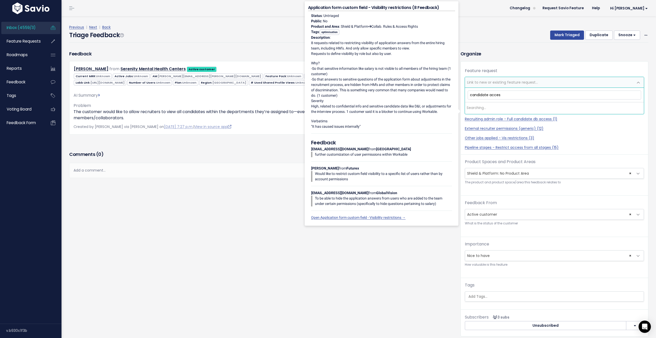
type input "candidate access"
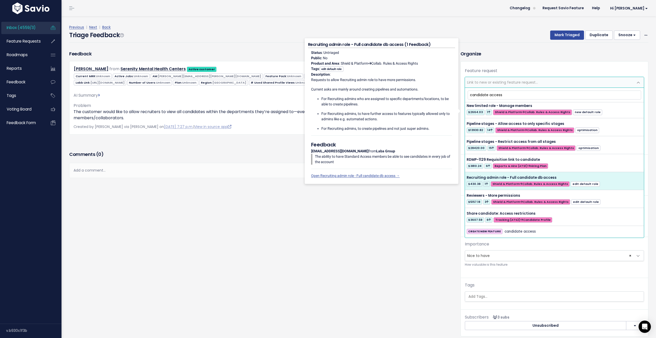
scroll to position [128, 0]
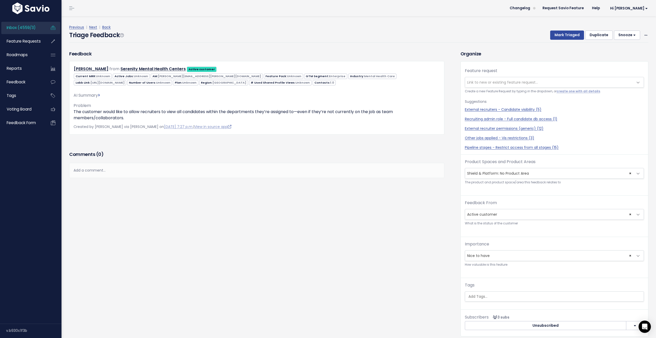
click at [131, 172] on div "Add a comment..." at bounding box center [256, 170] width 375 height 15
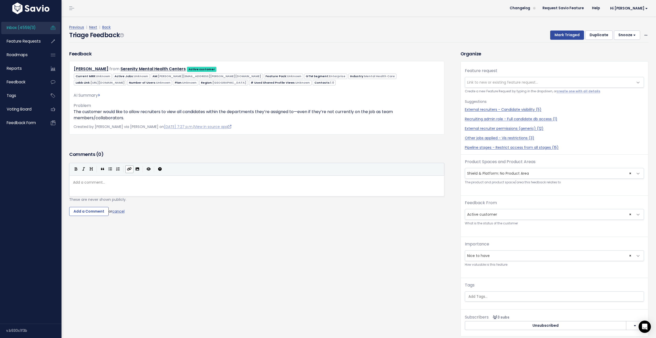
click at [131, 172] on button "Create Link" at bounding box center [129, 169] width 8 height 8
type textarea "@[PERSON_NAME][EMAIL_ADDRESS][DOMAIN_NAME] please add to specific features."
type textarea ". I couldn't find one matching this permission request."
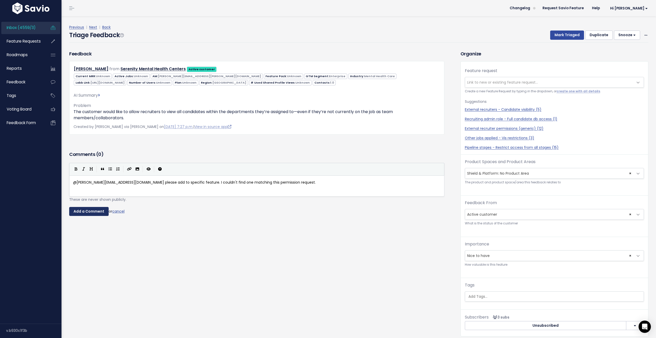
click at [90, 212] on input "Add a Comment" at bounding box center [88, 211] width 39 height 9
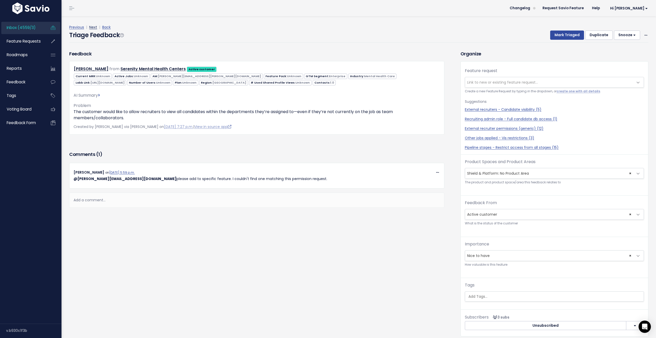
click at [94, 27] on link "Next" at bounding box center [93, 27] width 8 height 5
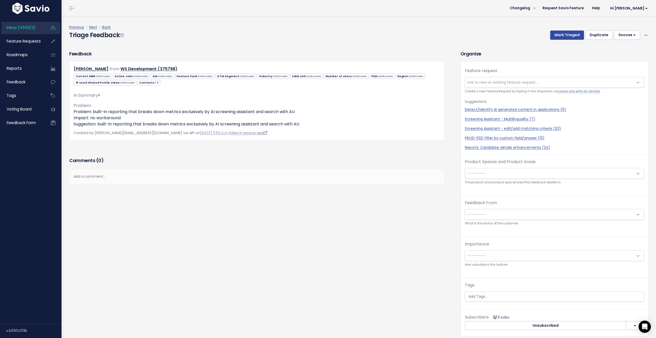
click at [232, 132] on link "View in source app" at bounding box center [248, 132] width 37 height 5
click at [645, 35] on icon at bounding box center [646, 35] width 3 height 3
click at [626, 60] on link "Delete" at bounding box center [625, 59] width 37 height 10
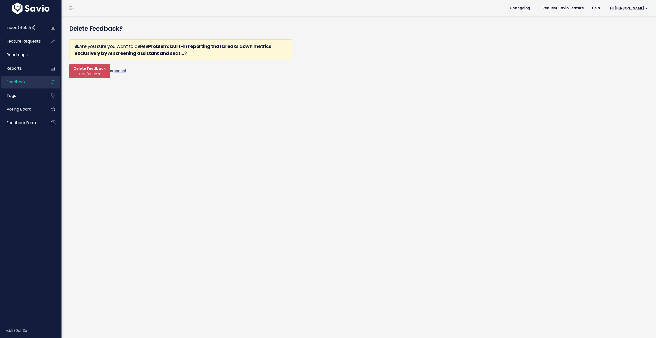
click at [89, 63] on form "Are you sure you want to delete Problem: built-in reporting that breaks down me…" at bounding box center [180, 58] width 223 height 39
click at [93, 72] on span "CMD/⌘-Enter" at bounding box center [89, 74] width 21 height 4
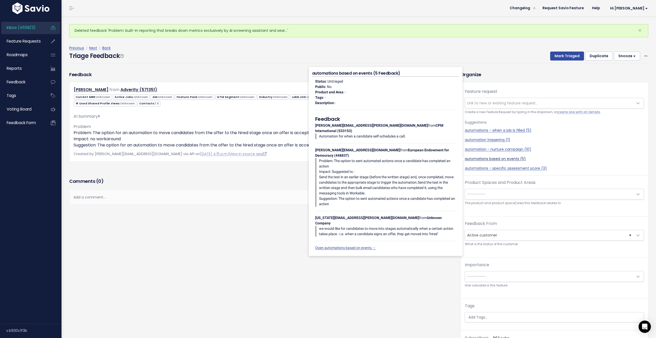
click at [487, 158] on link "automations based on events (5)" at bounding box center [554, 158] width 179 height 5
select select "53783"
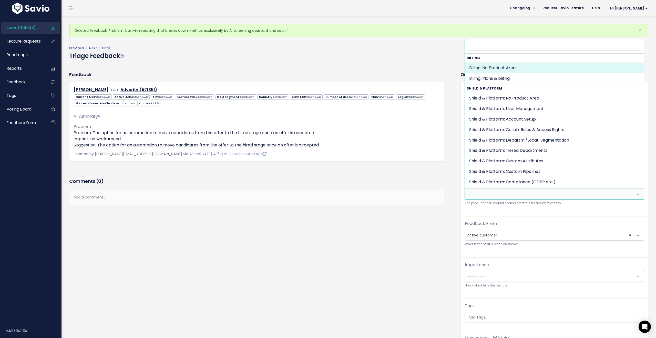
click at [573, 191] on span "---------" at bounding box center [549, 194] width 168 height 10
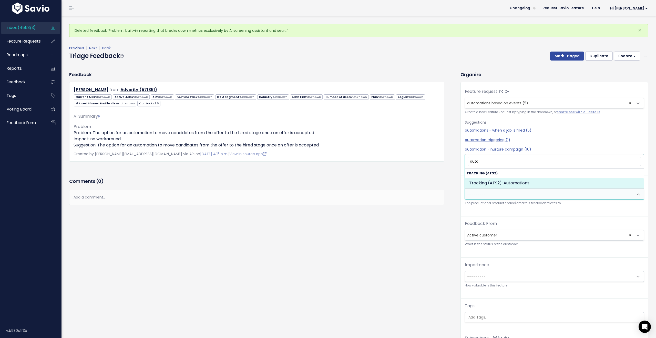
type input "auto"
select select "SCREEN:AUTOMATIONS"
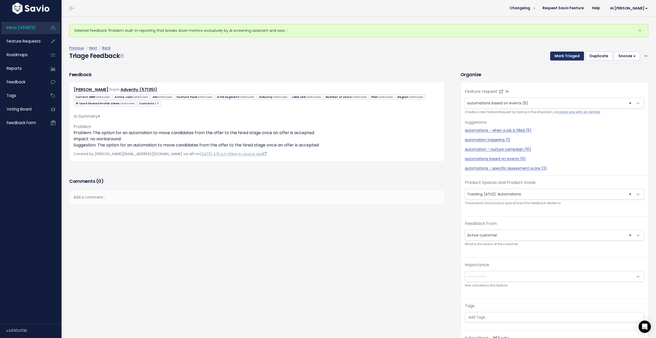
click at [572, 54] on button "Mark Triaged" at bounding box center [567, 56] width 34 height 9
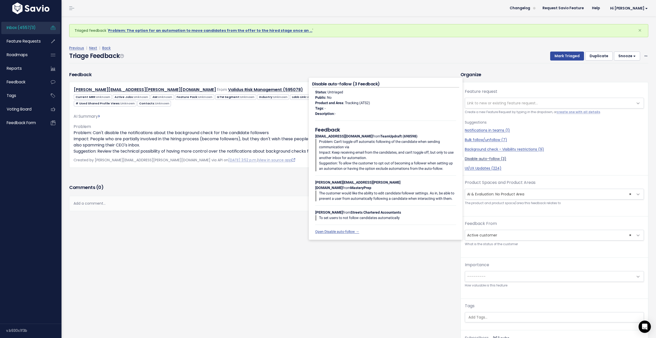
click at [485, 157] on link "Disable auto-follow (3)" at bounding box center [554, 158] width 179 height 5
select select "30710"
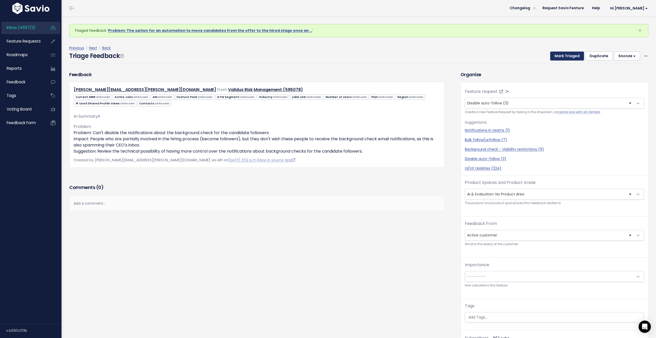
click at [570, 57] on button "Mark Triaged" at bounding box center [567, 56] width 34 height 9
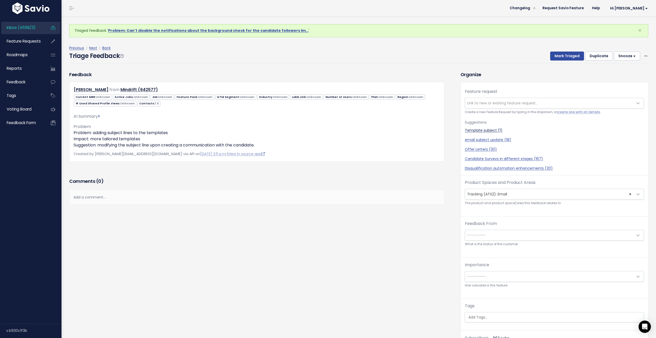
click at [482, 130] on link "Template subject (1)" at bounding box center [554, 130] width 179 height 5
select select "42525"
click at [562, 57] on button "Mark Triaged" at bounding box center [567, 56] width 34 height 9
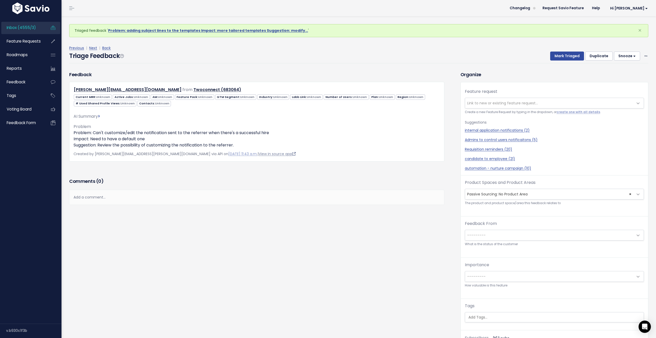
click at [259, 154] on link "View in source app" at bounding box center [277, 153] width 37 height 5
click at [499, 104] on span "Link to new or existing feature request..." at bounding box center [502, 102] width 71 height 5
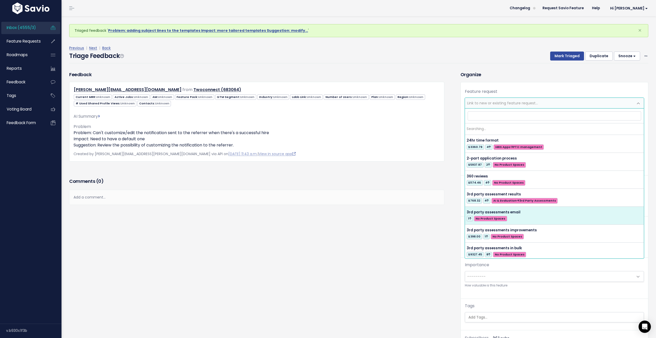
click at [491, 103] on span "Link to new or existing feature request..." at bounding box center [502, 102] width 71 height 5
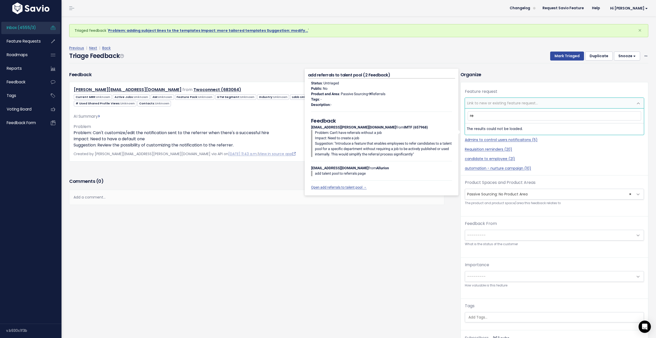
type input "r"
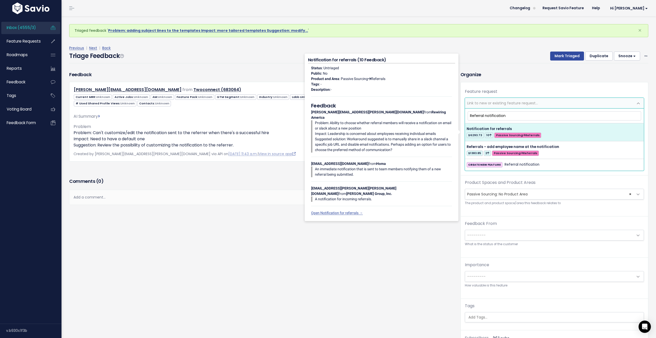
click at [472, 117] on input "Referral notification" at bounding box center [555, 115] width 174 height 9
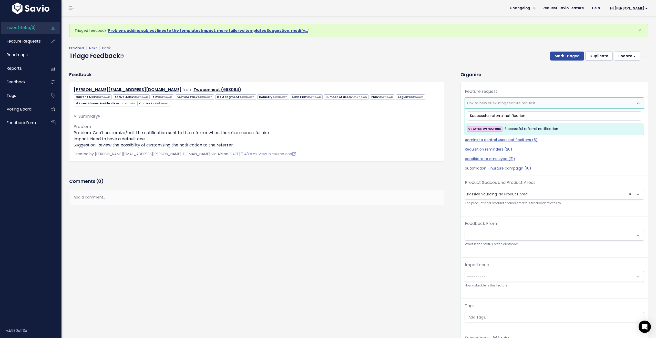
type input "Successful referral notification"
click at [488, 130] on strong "CREATE NEW FEATURE" at bounding box center [484, 129] width 33 height 4
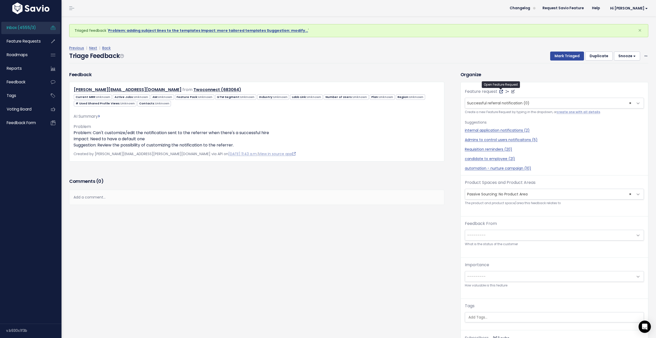
click at [501, 92] on icon at bounding box center [502, 92] width 4 height 4
click at [518, 194] on span "× Passive Sourcing: No Product Area" at bounding box center [549, 194] width 168 height 10
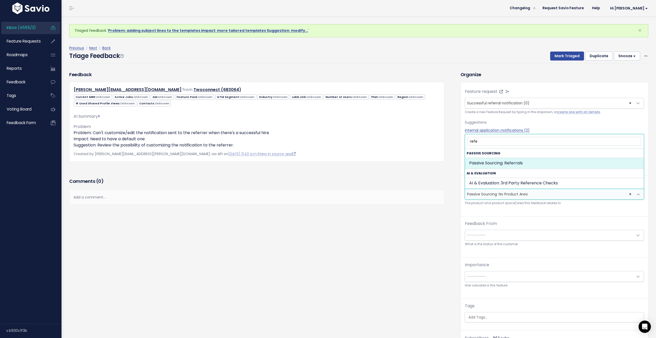
type input "refe"
select select "PASSIVE_SOURCING:REFERRALS"
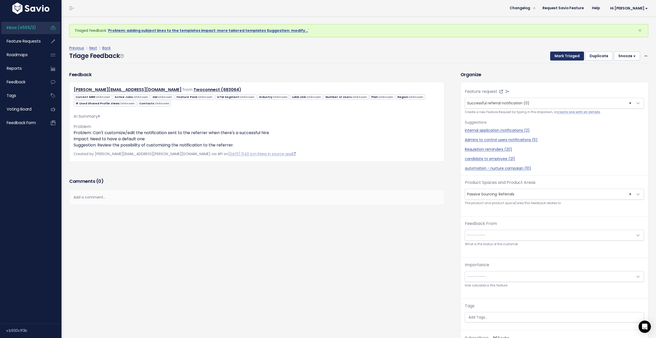
click at [574, 55] on button "Mark Triaged" at bounding box center [567, 56] width 34 height 9
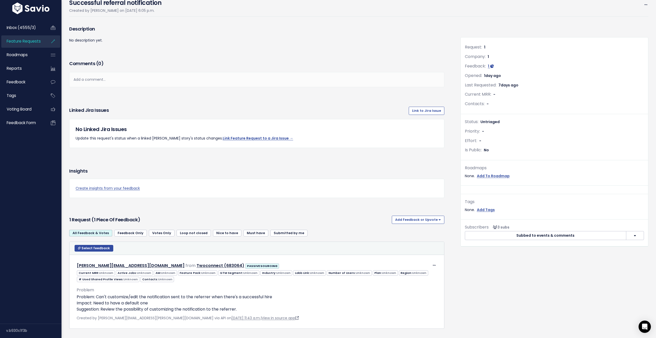
scroll to position [31, 0]
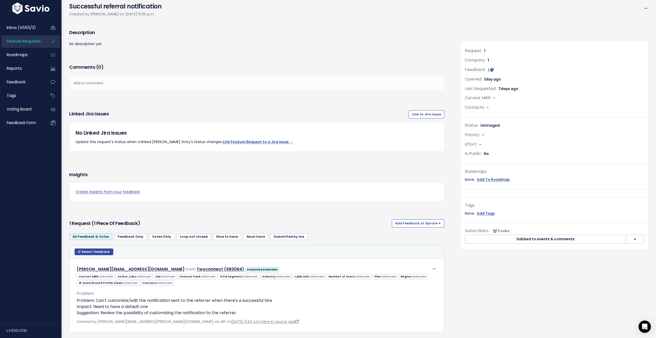
click at [634, 241] on button "button" at bounding box center [635, 239] width 18 height 9
click at [534, 278] on div "Request: 1 Company: 1 Feedback: 1 Opened: 1 day ago Last Requested: 7 days ago …" at bounding box center [555, 183] width 196 height 311
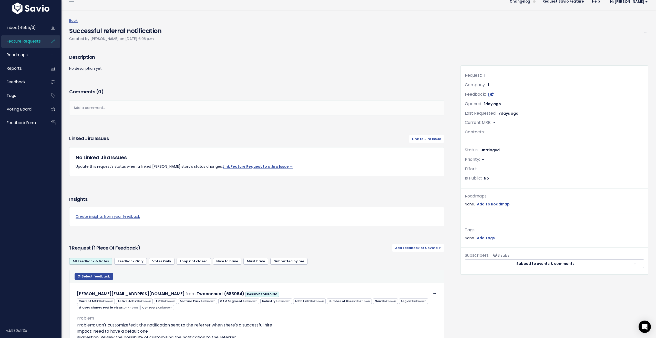
scroll to position [0, 0]
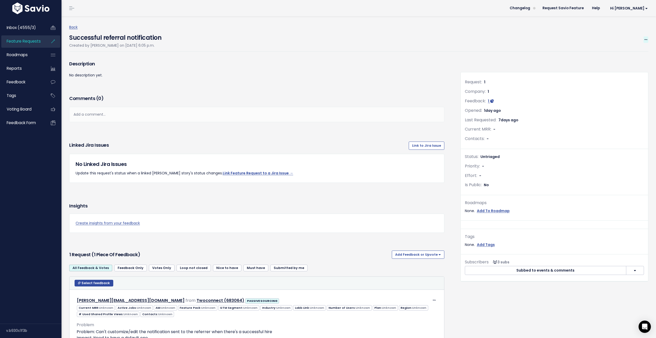
click at [645, 39] on icon at bounding box center [646, 39] width 3 height 3
click at [616, 53] on link "Edit" at bounding box center [629, 54] width 38 height 10
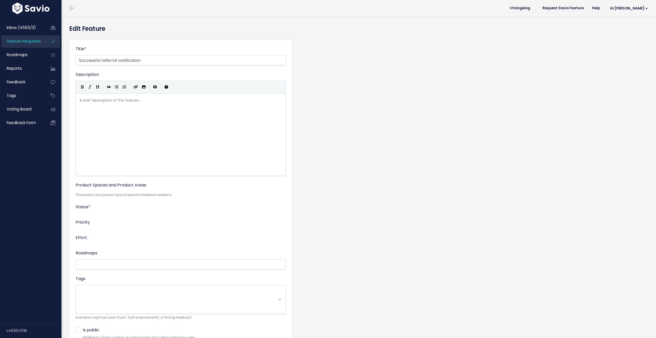
select select
click at [113, 199] on span "---------" at bounding box center [175, 196] width 199 height 10
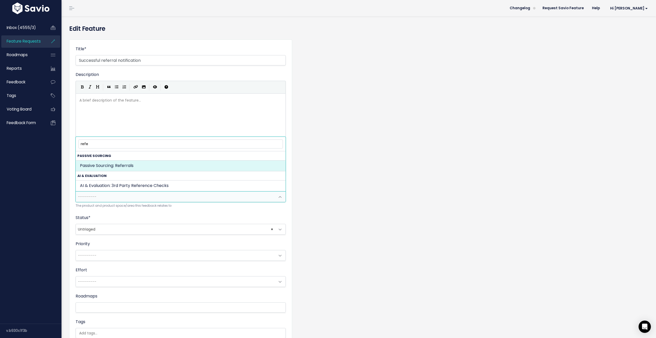
type input "refe"
select select "PASSIVE_SOURCING:REFERRALS"
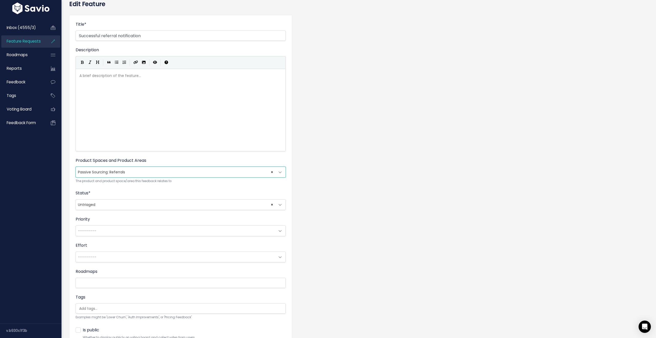
scroll to position [69, 0]
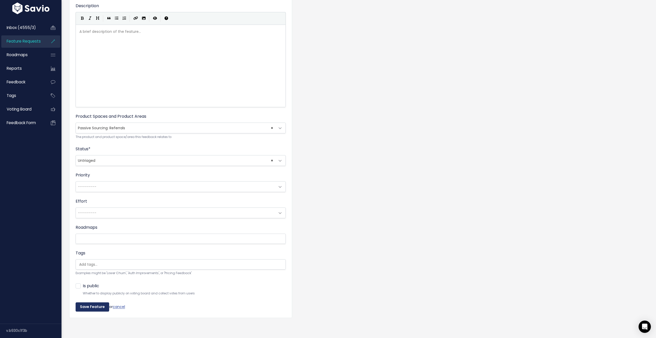
click at [89, 309] on input "Save Feature" at bounding box center [93, 306] width 34 height 9
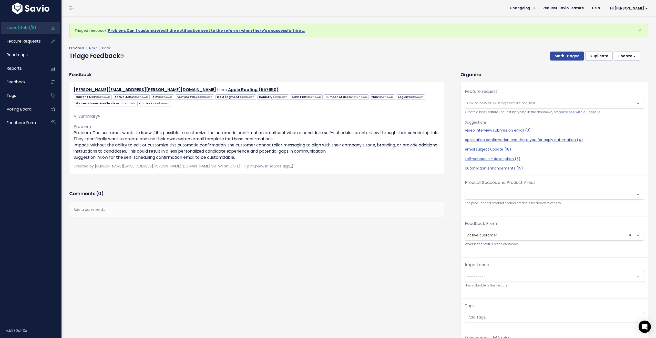
click at [256, 167] on link "View in source app" at bounding box center [274, 166] width 37 height 5
click at [508, 104] on span "Link to new or existing feature request..." at bounding box center [502, 102] width 71 height 5
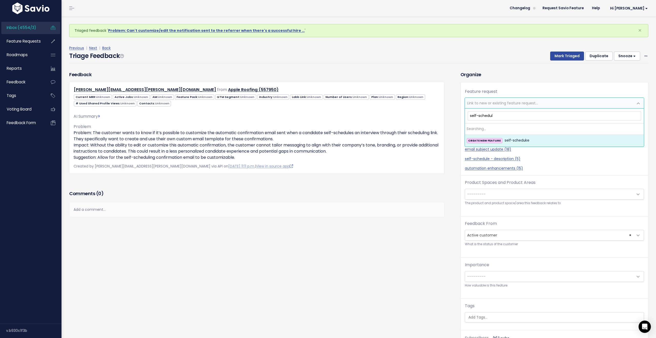
type input "self-schedule"
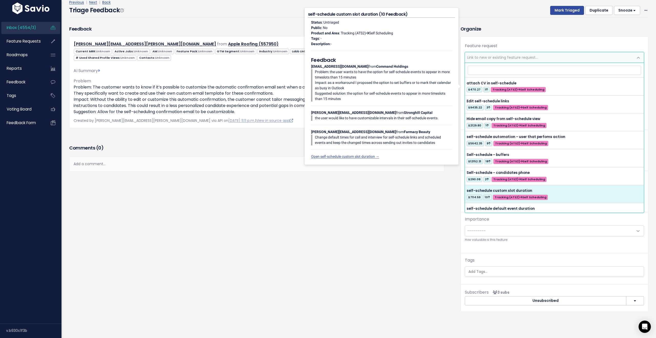
click at [353, 217] on div "Feedback joshua.gonzalez@appleroof.com from Apple Roofing (557950) Unknown Unkn…" at bounding box center [260, 172] width 391 height 294
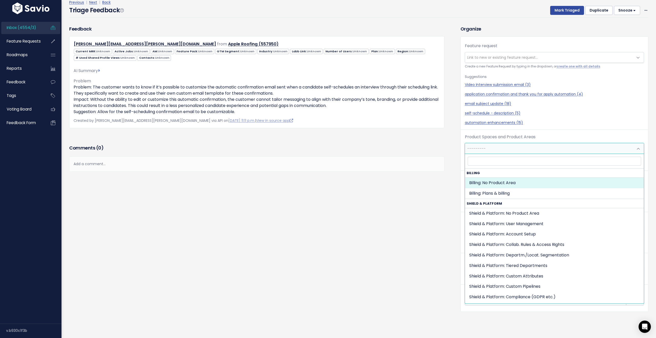
click at [493, 149] on span "---------" at bounding box center [549, 148] width 168 height 10
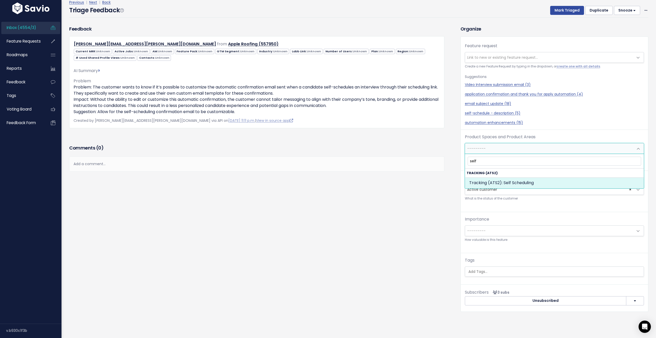
scroll to position [45, 0]
type input "self"
drag, startPoint x: 502, startPoint y: 181, endPoint x: 499, endPoint y: 185, distance: 4.7
select select "SCREEN:SELF_SCHEDULING"
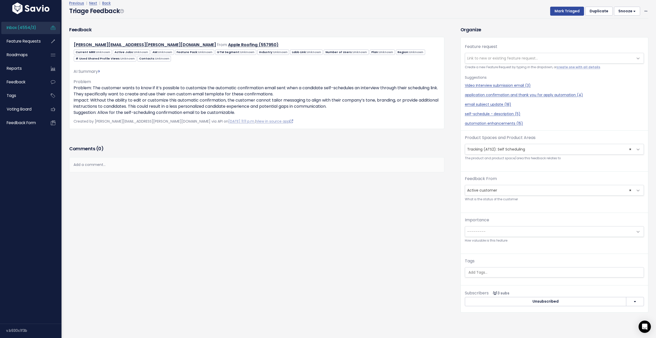
click at [361, 210] on div "Feedback joshua.gonzalez@appleroof.com from Apple Roofing (557950) Unknown Unkn…" at bounding box center [260, 173] width 391 height 294
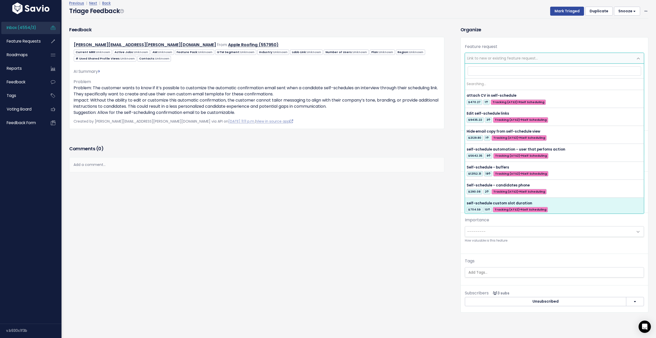
click at [485, 59] on span "Link to new or existing feature request..." at bounding box center [502, 58] width 71 height 5
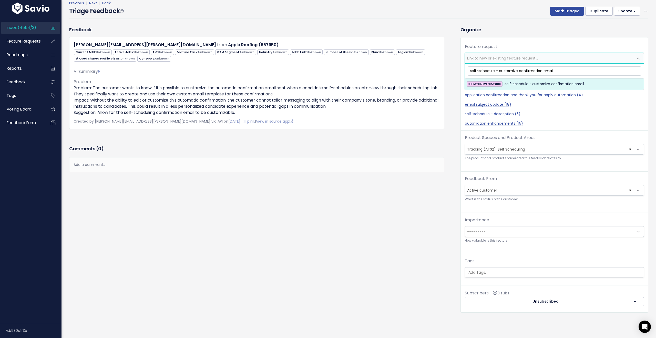
type input "self-schedule - customize confirmation email"
click at [561, 83] on span "self-schedule - customize confirmation email" at bounding box center [544, 84] width 79 height 6
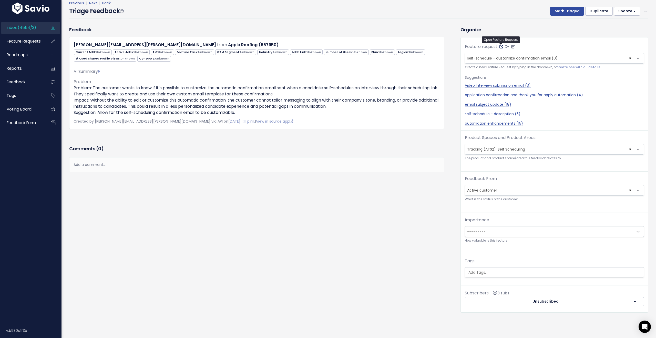
click at [501, 47] on icon at bounding box center [502, 47] width 4 height 4
click at [564, 13] on button "Mark Triaged" at bounding box center [567, 11] width 34 height 9
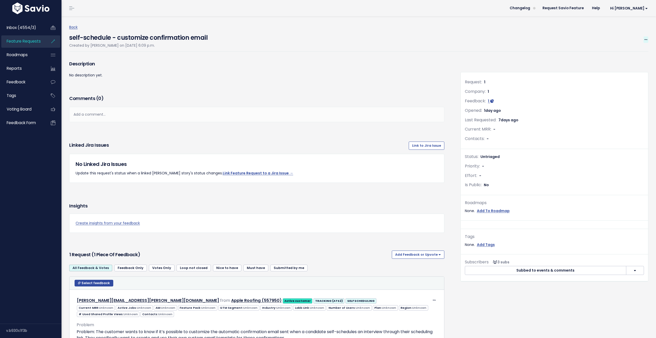
click at [647, 39] on icon at bounding box center [646, 39] width 3 height 3
click at [624, 56] on link "Edit" at bounding box center [629, 54] width 38 height 10
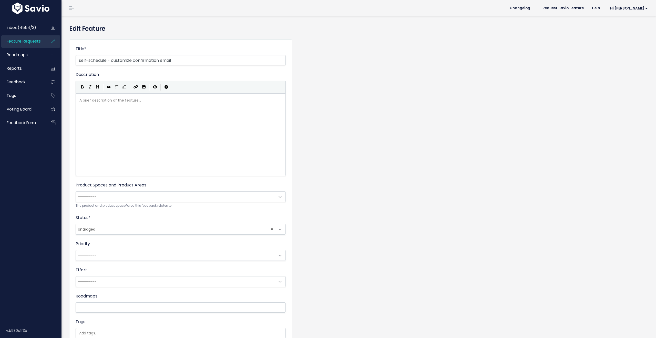
select select
click at [146, 201] on span "---------" at bounding box center [175, 196] width 199 height 10
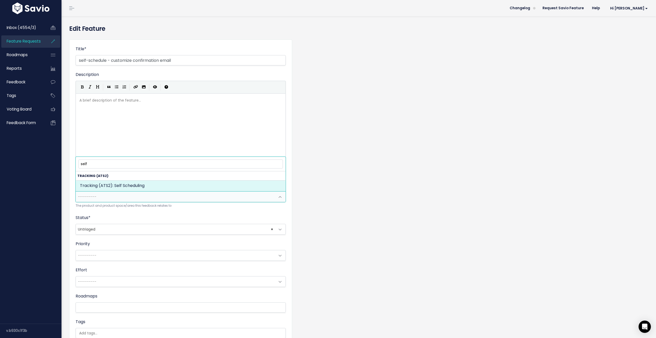
type input "self"
select select "SCREEN:SELF_SCHEDULING"
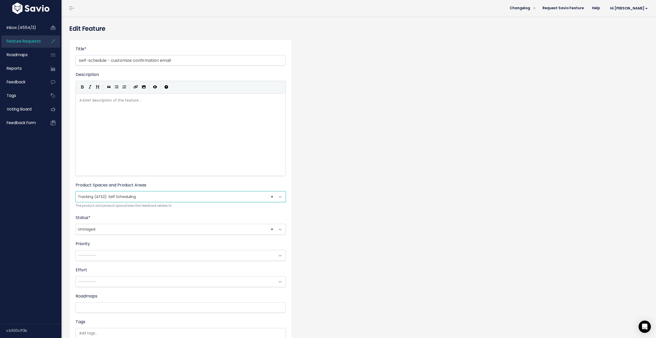
scroll to position [69, 0]
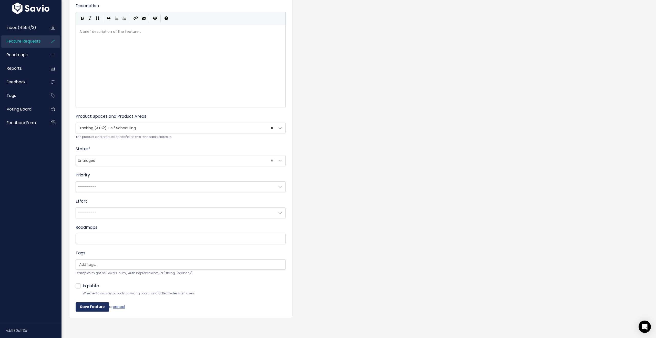
click at [82, 306] on input "Save Feature" at bounding box center [93, 306] width 34 height 9
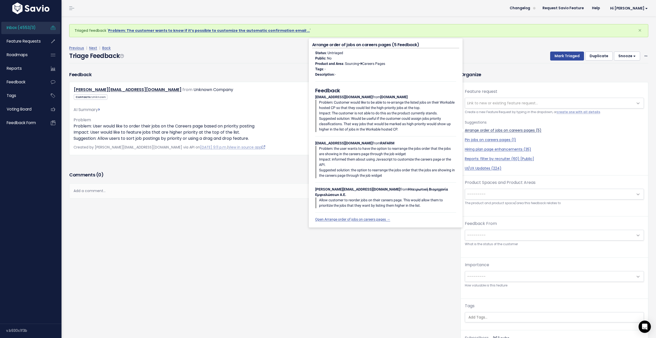
click at [504, 132] on link "Arrange order of jobs on careers pages (5)" at bounding box center [554, 130] width 179 height 5
select select "32285"
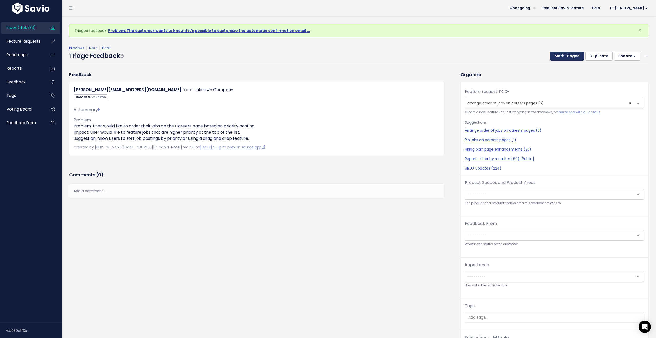
click at [565, 59] on button "Mark Triaged" at bounding box center [567, 56] width 34 height 9
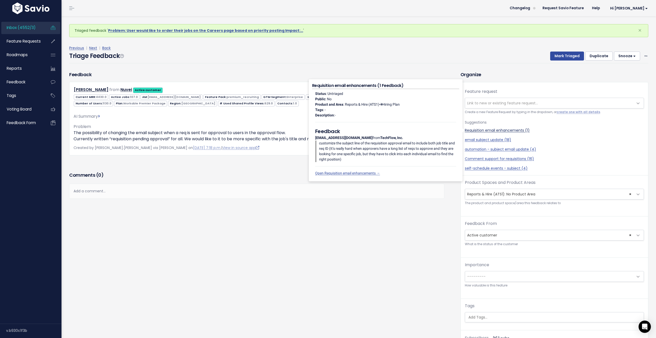
click at [501, 130] on link "Requisition email enhancements (1)" at bounding box center [554, 130] width 179 height 5
select select "55276"
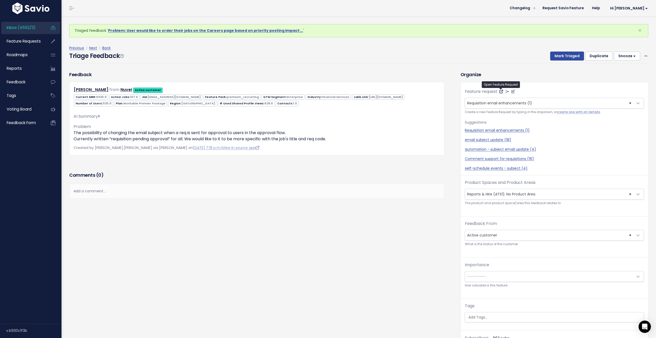
click at [500, 93] on icon at bounding box center [502, 92] width 4 height 4
click at [562, 56] on button "Mark Triaged" at bounding box center [567, 56] width 34 height 9
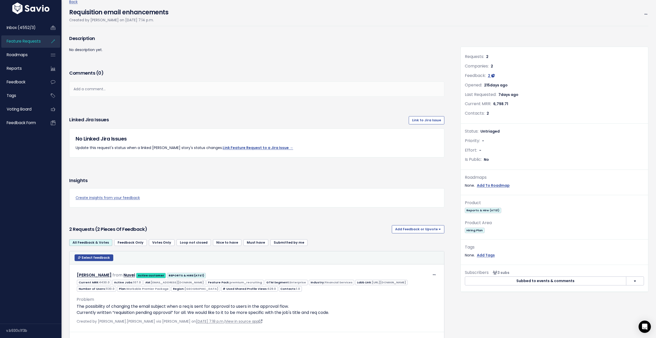
scroll to position [24, 0]
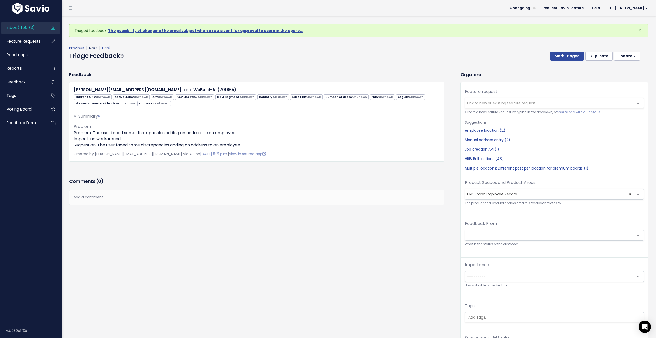
click at [92, 47] on link "Next" at bounding box center [93, 47] width 8 height 5
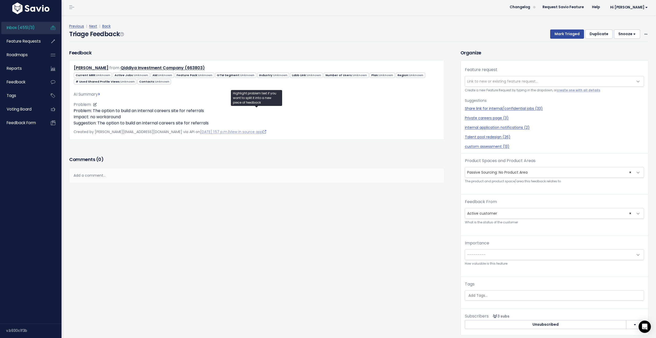
scroll to position [2, 0]
click at [229, 133] on link "View in source app" at bounding box center [247, 131] width 37 height 5
click at [482, 81] on span "Link to new or existing feature request..." at bounding box center [502, 80] width 71 height 5
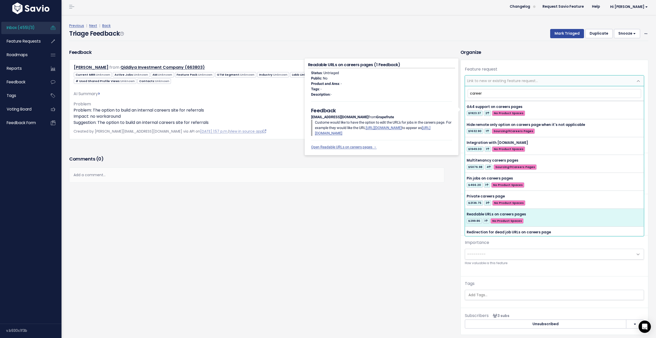
scroll to position [214, 0]
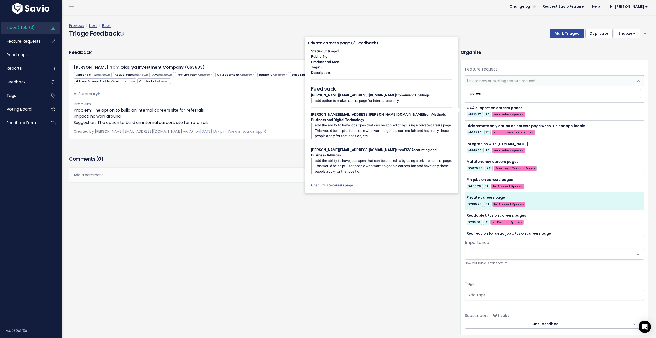
type input "career"
select select "44721"
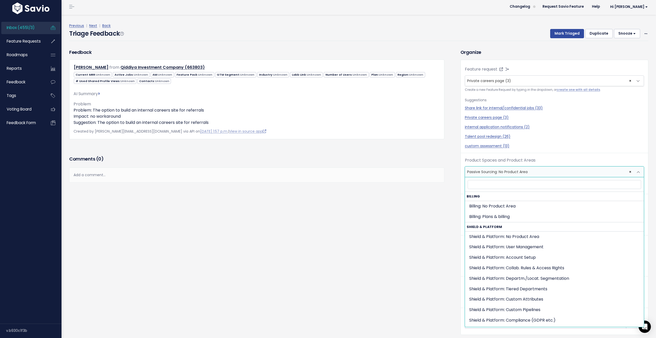
click at [524, 174] on span "× Passive Sourcing: No Product Area" at bounding box center [549, 172] width 168 height 10
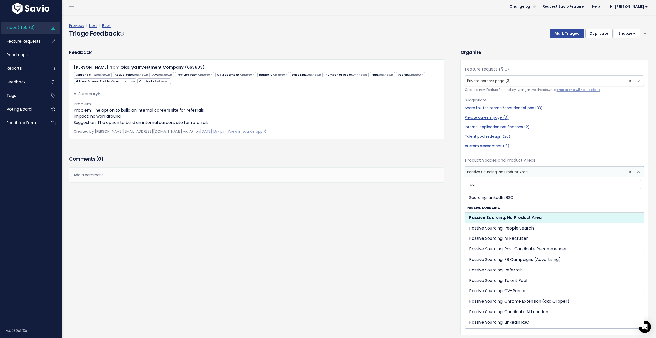
scroll to position [0, 0]
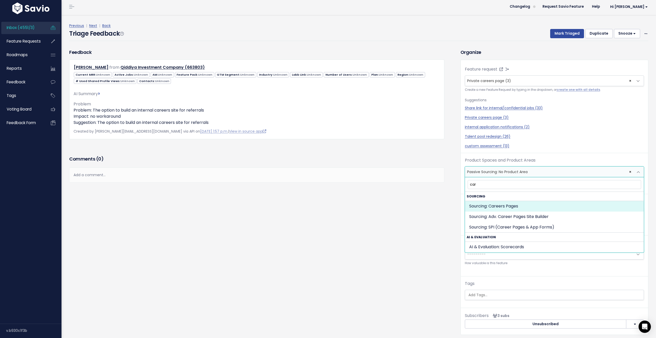
type input "car"
select select "JOB_POSTING:CAREERS_PAGES"
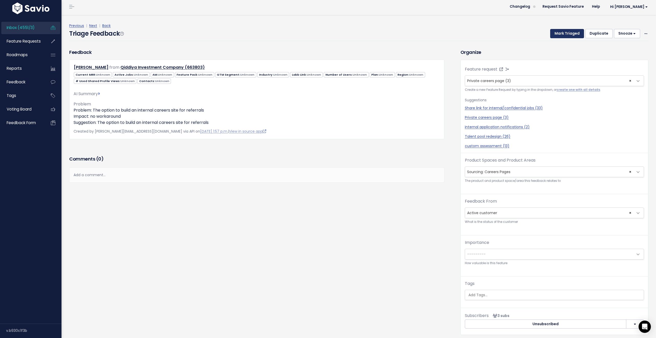
click at [571, 36] on button "Mark Triaged" at bounding box center [567, 33] width 34 height 9
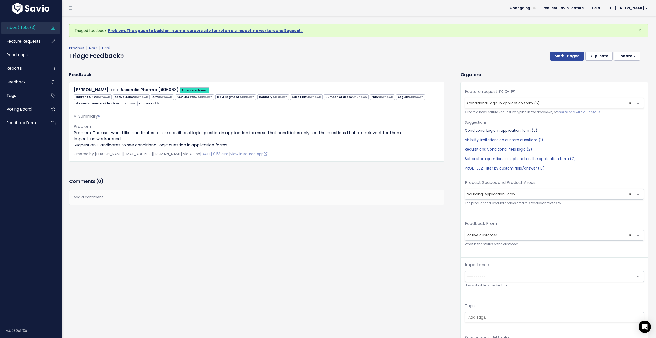
click at [509, 130] on link "Conditional Logic in application form (5)" at bounding box center [554, 130] width 179 height 5
click at [569, 56] on button "Mark Triaged" at bounding box center [567, 56] width 34 height 9
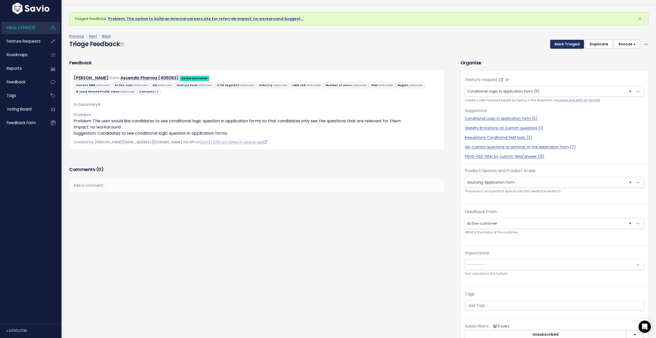
scroll to position [15, 0]
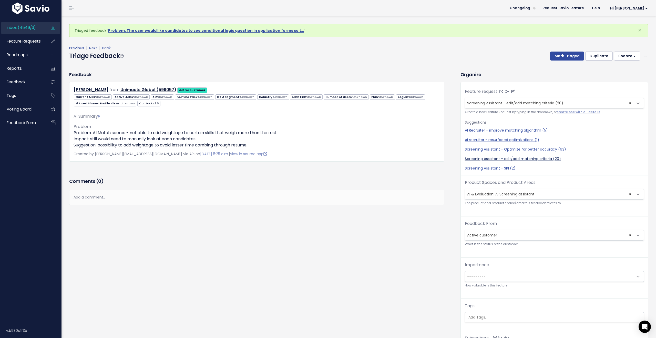
click at [547, 159] on link "Screening Assistant - edit/add matching criteria (20)" at bounding box center [554, 158] width 179 height 5
click at [571, 57] on button "Mark Triaged" at bounding box center [567, 56] width 34 height 9
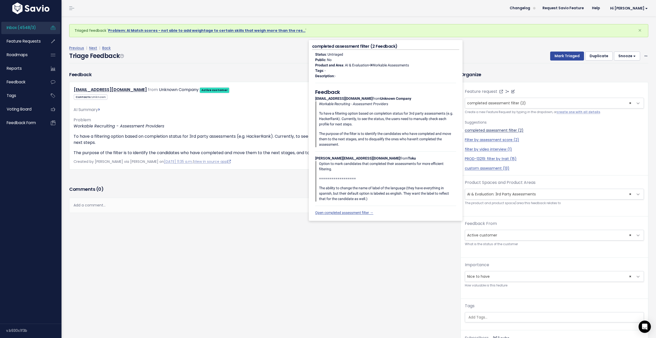
click at [481, 129] on link "completed assessment filter (2)" at bounding box center [554, 130] width 179 height 5
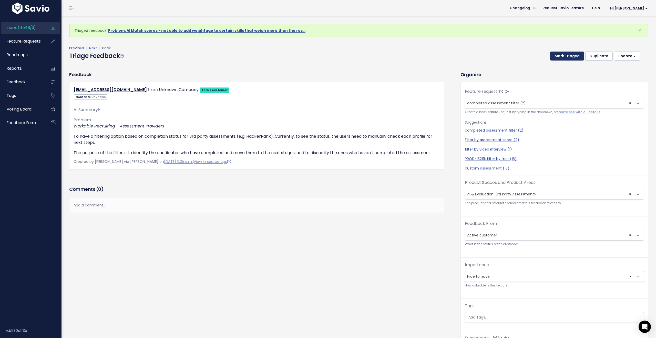
click at [572, 57] on button "Mark Triaged" at bounding box center [567, 56] width 34 height 9
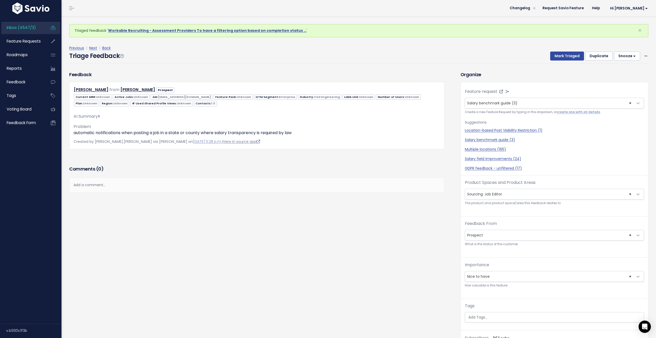
click at [223, 143] on link "View in source app" at bounding box center [241, 141] width 37 height 5
click at [94, 50] on link "Next" at bounding box center [93, 47] width 8 height 5
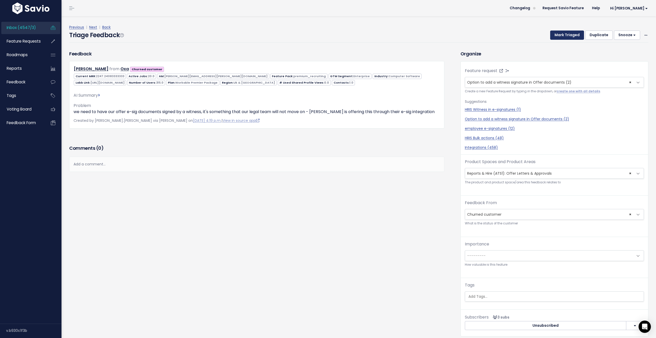
click at [565, 37] on button "Mark Triaged" at bounding box center [567, 35] width 34 height 9
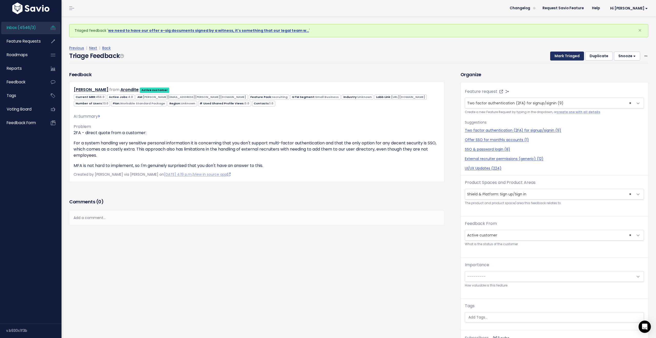
click at [567, 56] on button "Mark Triaged" at bounding box center [567, 56] width 34 height 9
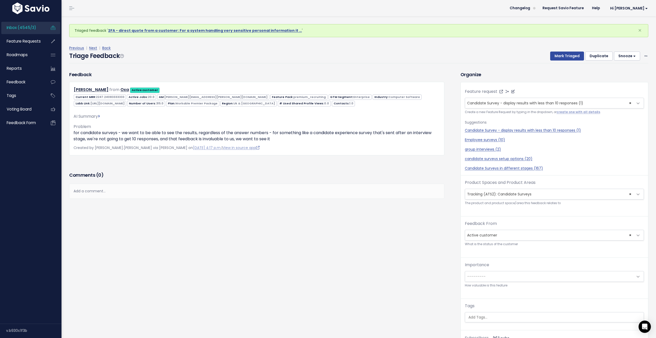
click at [518, 101] on span "Candidate Survey - display results with less than 10 responses (1)" at bounding box center [525, 102] width 116 height 5
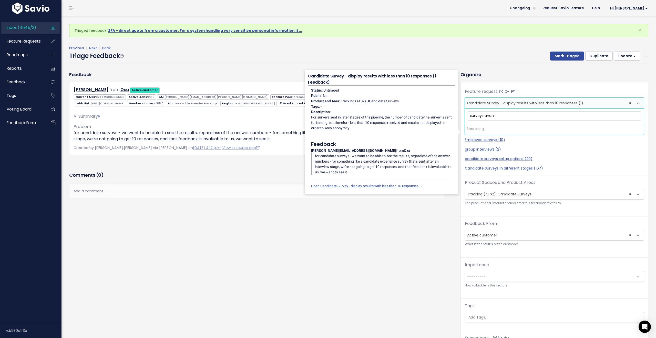
type input "surveys anony"
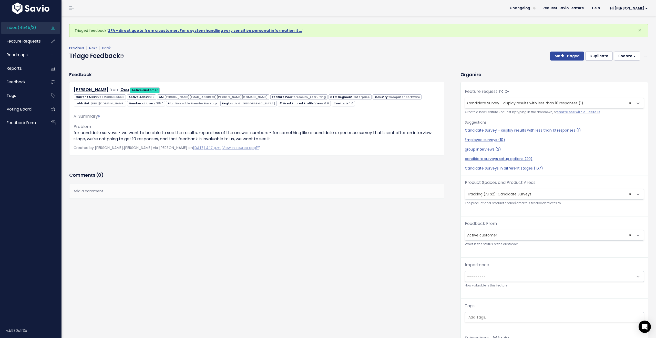
click at [549, 74] on h3 "Organize" at bounding box center [555, 74] width 188 height 7
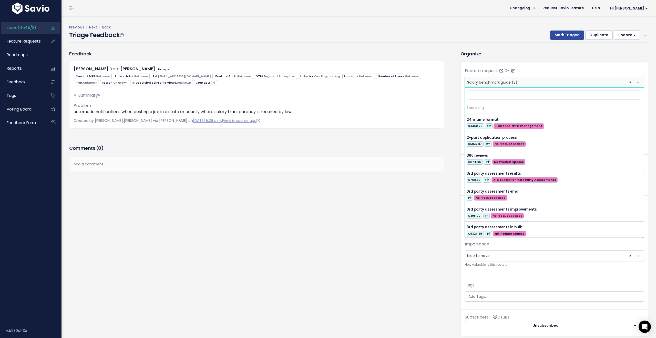
click at [516, 83] on span "Salary benchmark guide (3)" at bounding box center [492, 82] width 50 height 5
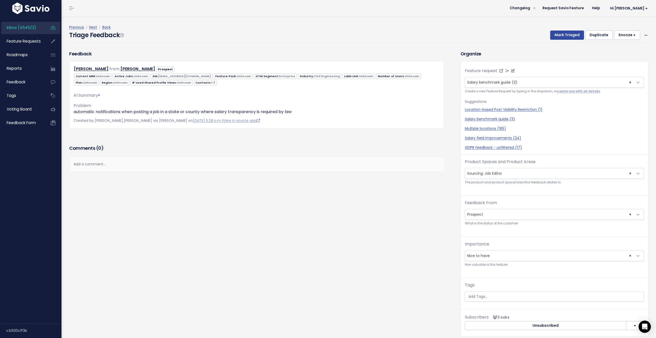
click at [554, 68] on div "Feature request --------- Salary benchmark guide (3) × Salary benchmark guide (…" at bounding box center [554, 111] width 187 height 87
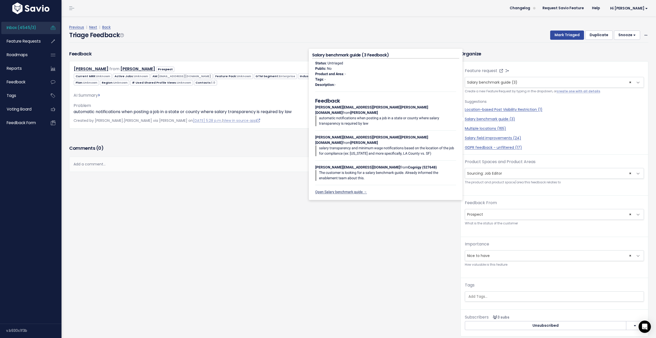
click at [355, 190] on link "Open Salary benchmark guide →" at bounding box center [341, 192] width 52 height 4
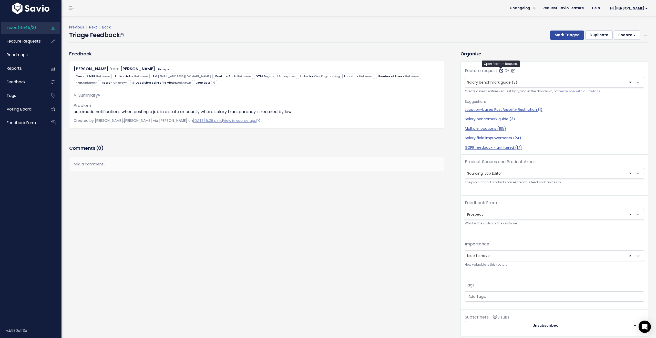
click at [502, 72] on icon at bounding box center [502, 71] width 4 height 4
click at [572, 35] on button "Mark Triaged" at bounding box center [567, 35] width 34 height 9
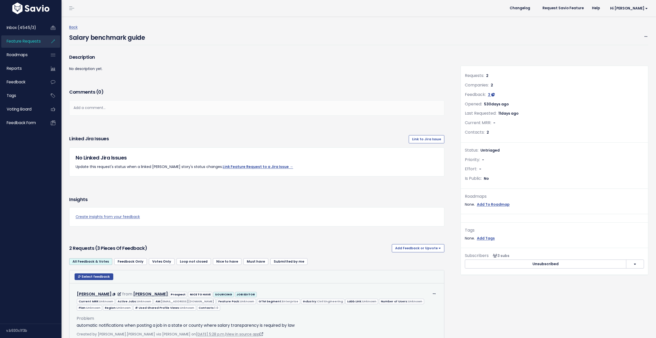
scroll to position [152, 0]
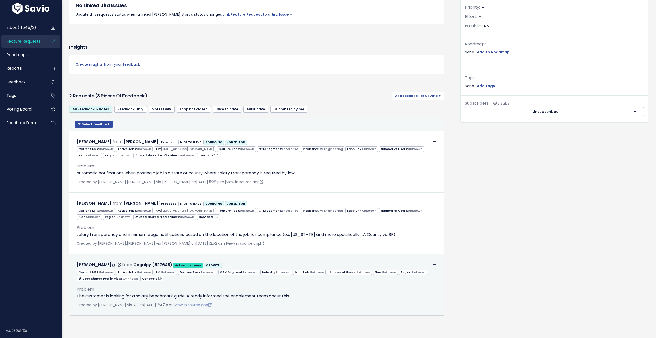
click at [207, 306] on link "View in source app" at bounding box center [193, 304] width 37 height 5
click at [435, 265] on icon at bounding box center [434, 264] width 3 height 3
click at [415, 279] on link "Edit" at bounding box center [421, 278] width 37 height 10
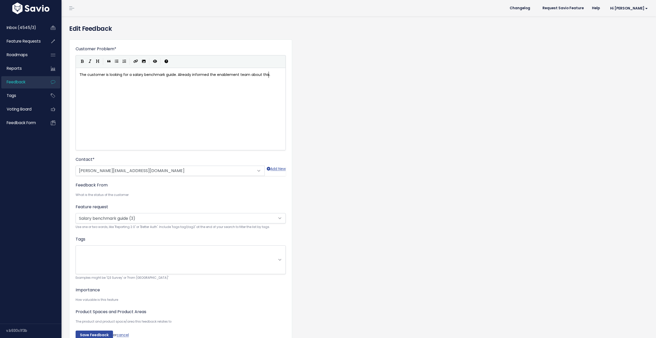
scroll to position [1, 0]
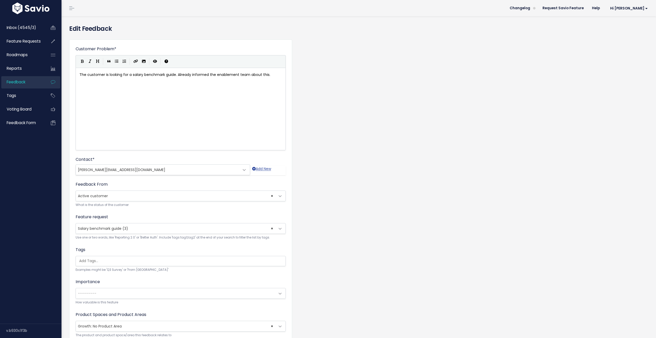
click at [121, 230] on span "Salary benchmark guide (3)" at bounding box center [103, 228] width 50 height 5
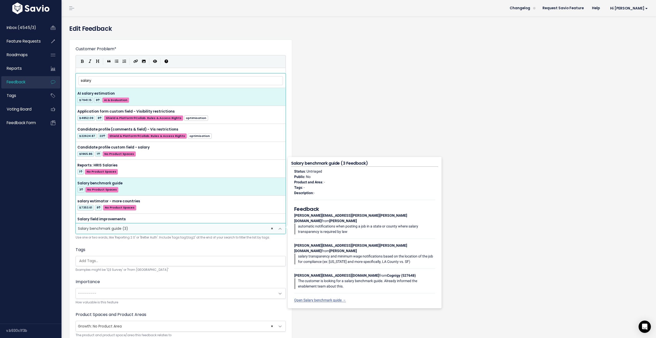
type input "salary"
select select "39379"
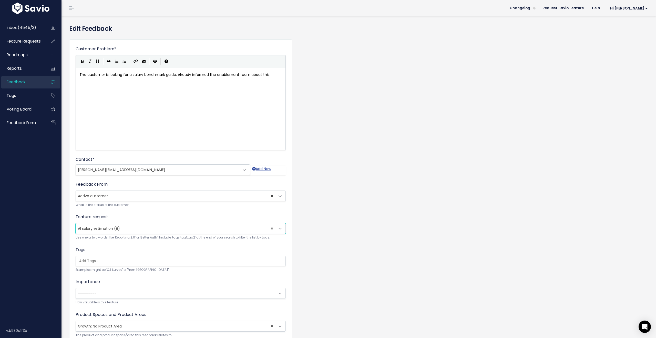
scroll to position [42, 0]
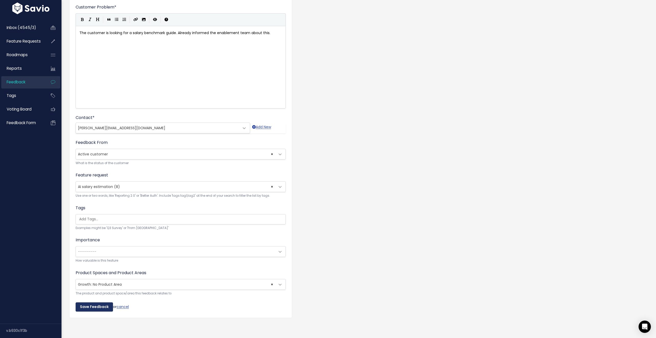
click at [101, 308] on input "Save Feedback" at bounding box center [94, 306] width 37 height 9
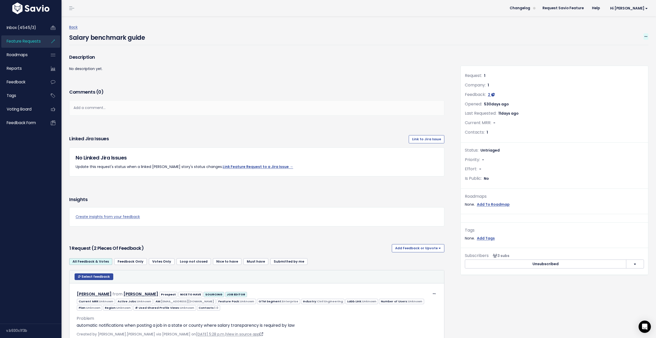
click at [646, 36] on icon at bounding box center [646, 36] width 3 height 3
click at [627, 51] on link "Edit" at bounding box center [629, 50] width 38 height 10
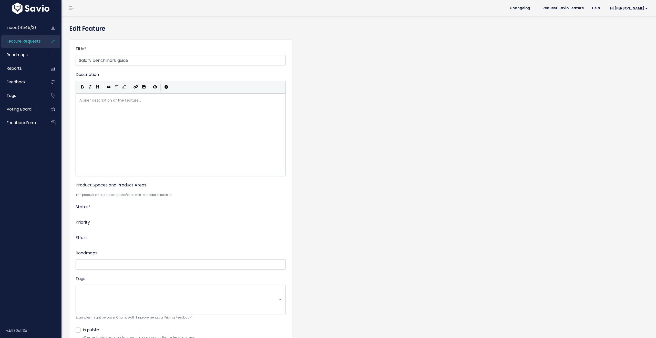
select select
click at [90, 62] on input "Salary benchmark guide" at bounding box center [181, 60] width 210 height 10
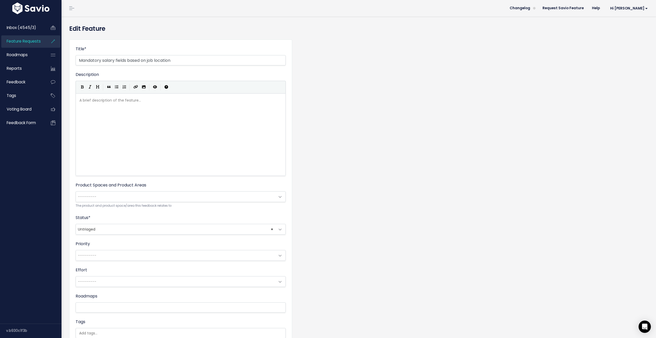
type input "Mandatory salary fields based on job location"
click at [109, 112] on div "A brief description of the feature... xxxxxxxxxx ​" at bounding box center [186, 141] width 217 height 90
type textarea "For lo"
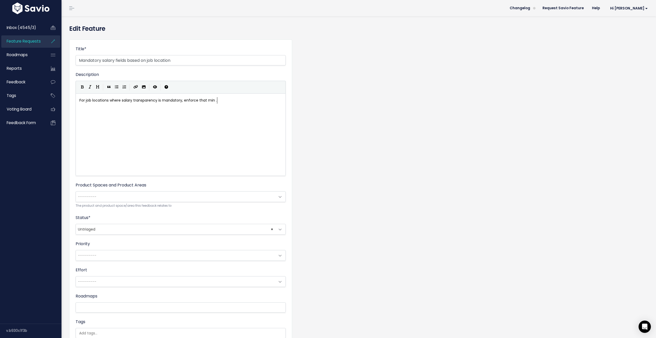
type textarea "job locations where salary transparency is mandatory, enforce that min . m"
type textarea "/m"
type textarea "max salary ranges are filled during job creation."
click at [146, 199] on span "---------" at bounding box center [175, 196] width 199 height 10
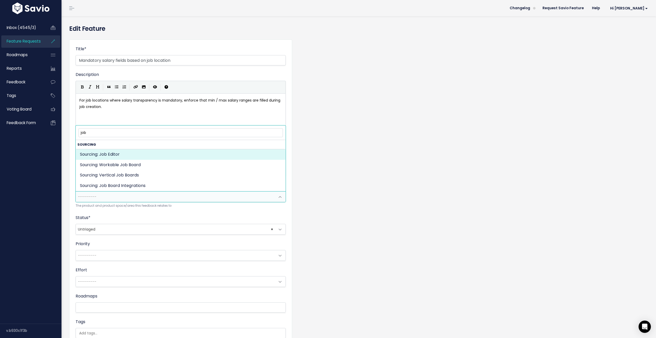
scroll to position [1, 0]
type input "job"
select select "JOB_POSTING:JOB_EDITOR"
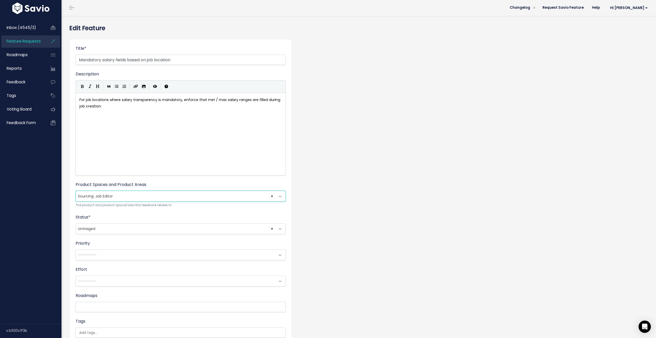
scroll to position [69, 0]
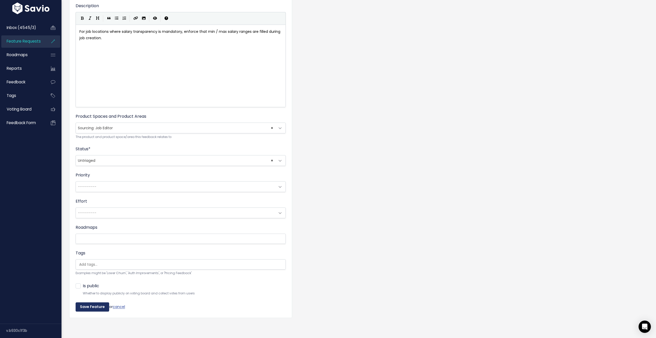
click at [95, 303] on input "Save Feature" at bounding box center [93, 306] width 34 height 9
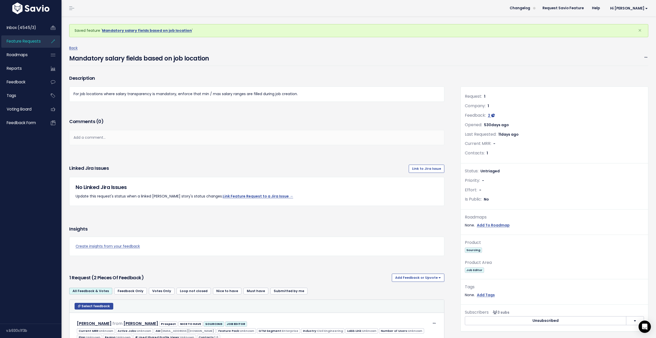
scroll to position [3, 0]
